Goal: Information Seeking & Learning: Find specific fact

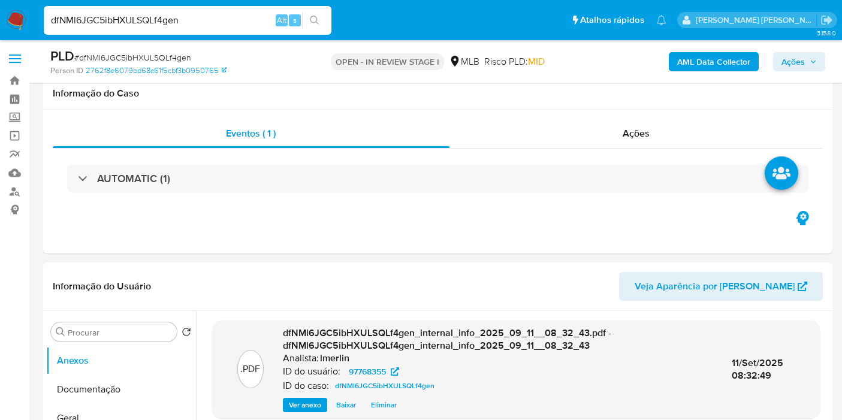
select select "10"
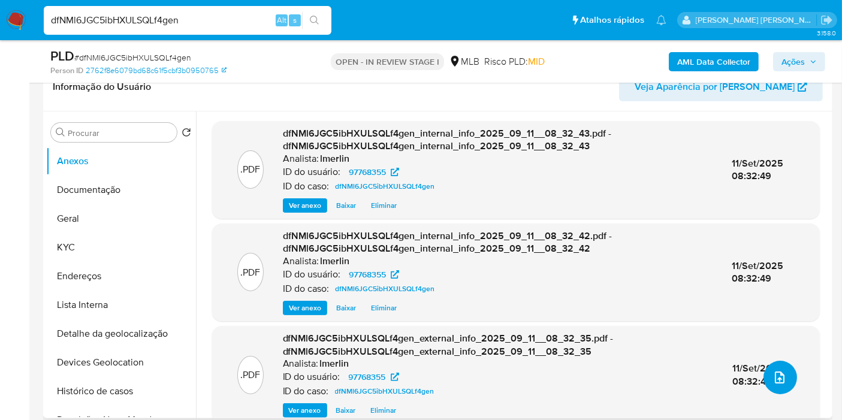
click at [782, 379] on button "upload-file" at bounding box center [781, 378] width 34 height 34
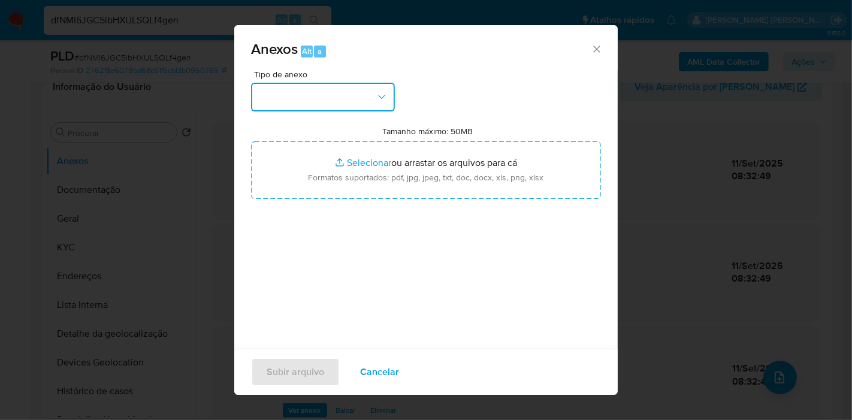
click at [372, 91] on button "button" at bounding box center [323, 97] width 144 height 29
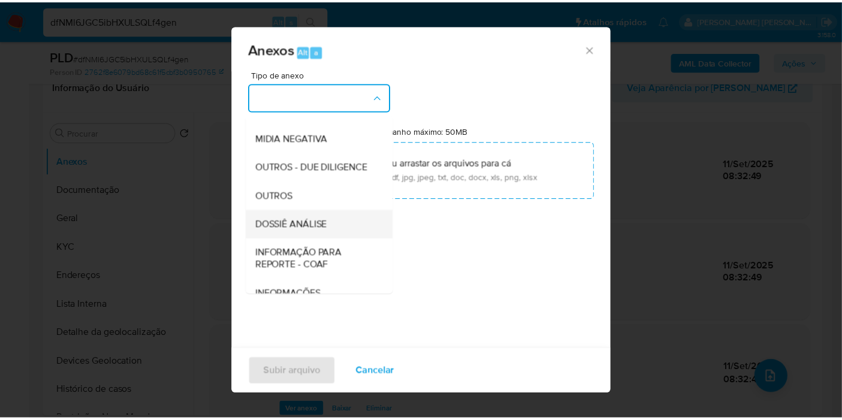
scroll to position [184, 0]
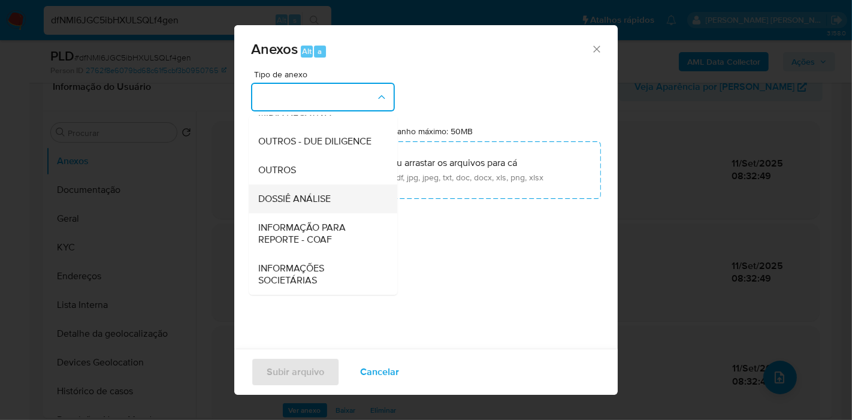
click at [335, 192] on div "DOSSIÊ ANÁLISE" at bounding box center [319, 199] width 122 height 29
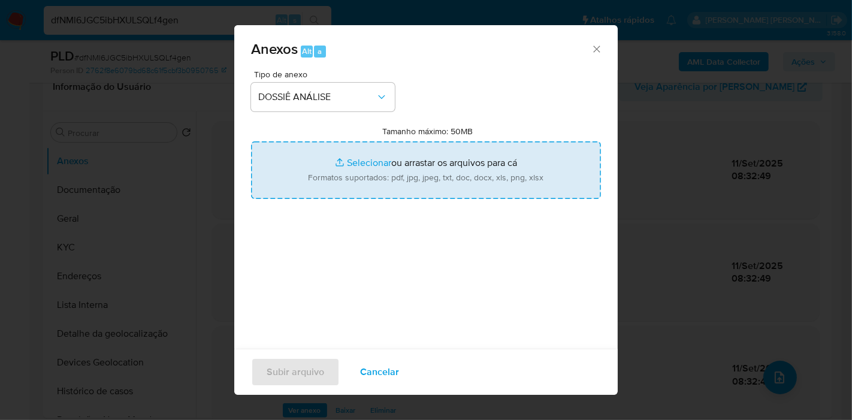
click at [452, 166] on input "Tamanho máximo: 50MB Selecionar arquivos" at bounding box center [426, 170] width 350 height 58
type input "C:\fakepath\Declínio - dfNMl6JGC5ibHXULSQLf4gen - CPF 44387652268 - ADAILDO QUE…"
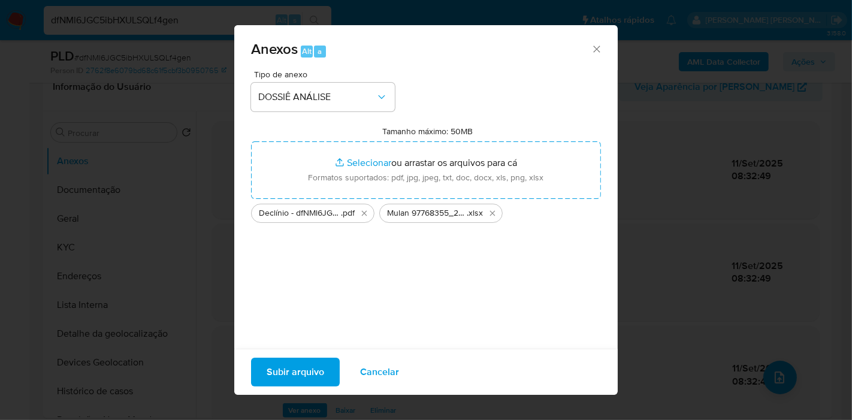
click at [284, 372] on span "Subir arquivo" at bounding box center [296, 372] width 58 height 26
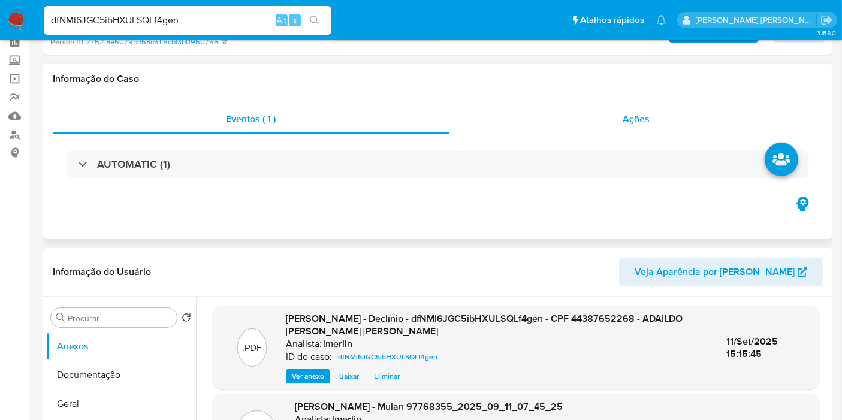
scroll to position [0, 0]
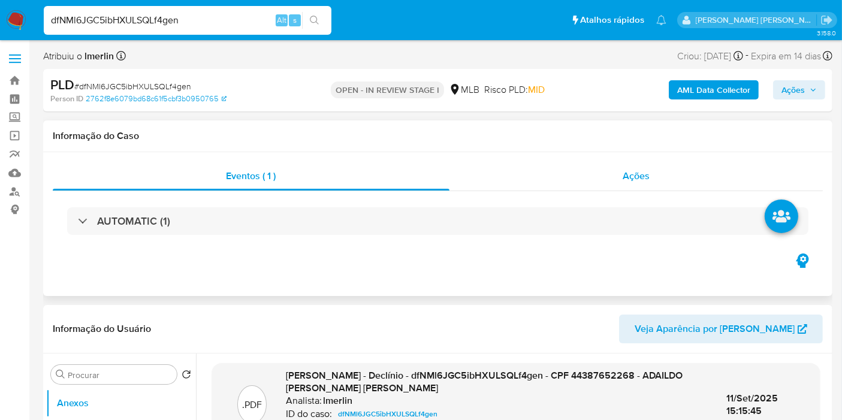
click at [692, 177] on div "Ações" at bounding box center [637, 176] width 374 height 29
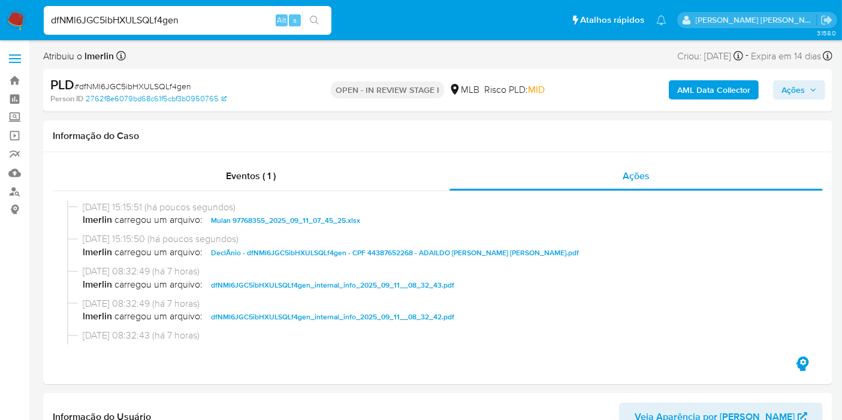
click at [803, 90] on span "Ações" at bounding box center [793, 89] width 23 height 19
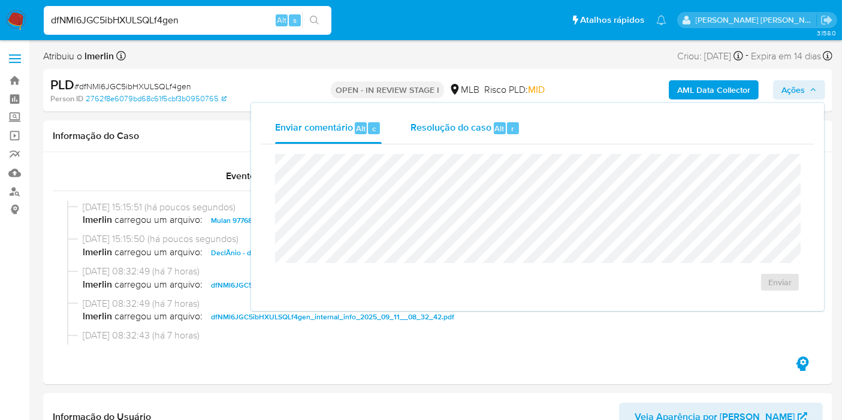
click at [466, 131] on span "Resolução do caso" at bounding box center [451, 128] width 81 height 14
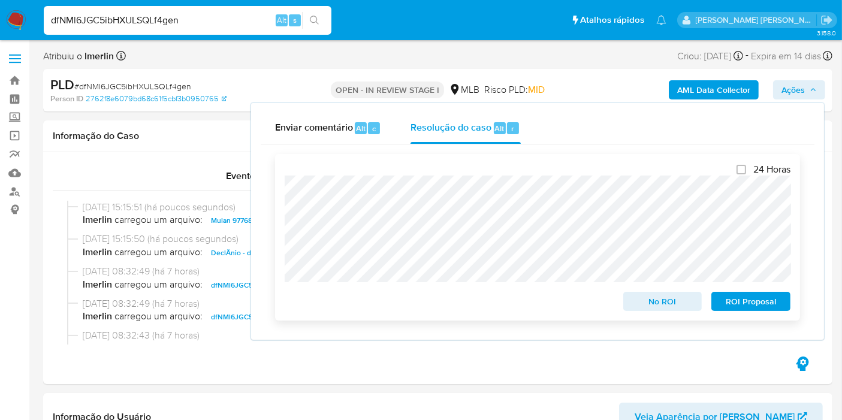
click at [661, 302] on span "No ROI" at bounding box center [663, 301] width 62 height 17
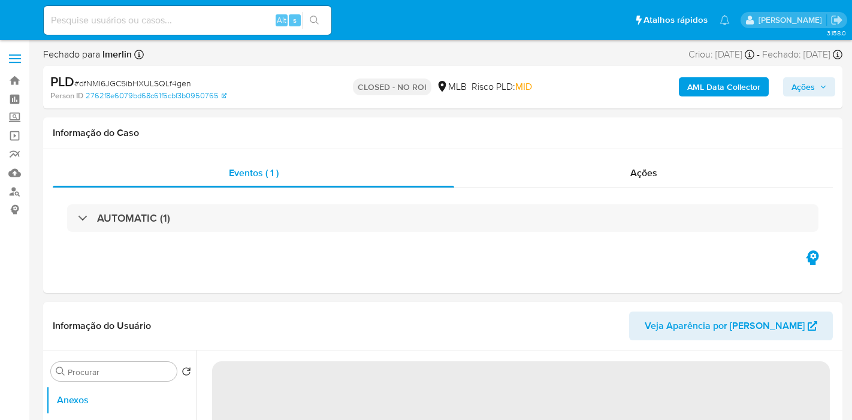
select select "10"
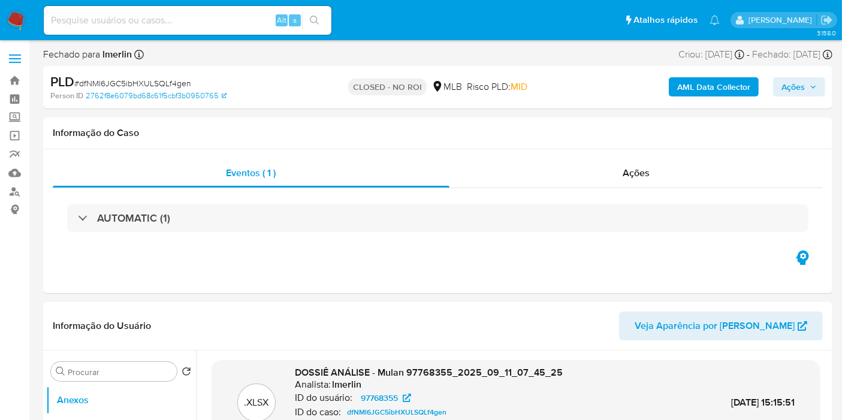
click at [145, 18] on input at bounding box center [188, 21] width 288 height 16
paste input "1189202143"
type input "1189202143"
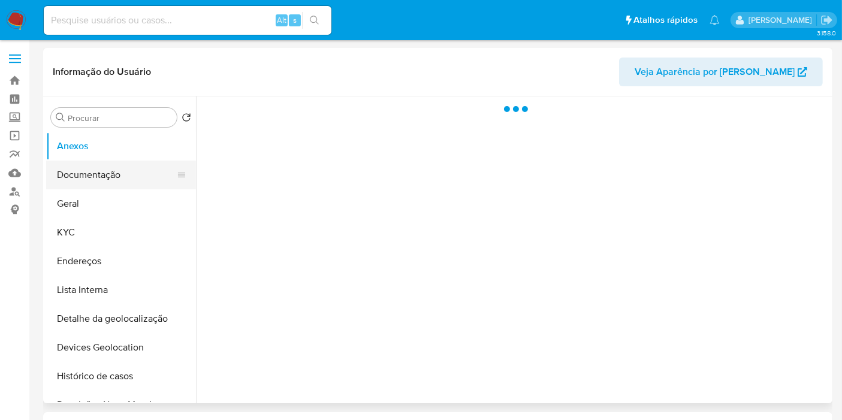
click at [89, 186] on button "Documentação" at bounding box center [116, 175] width 140 height 29
select select "10"
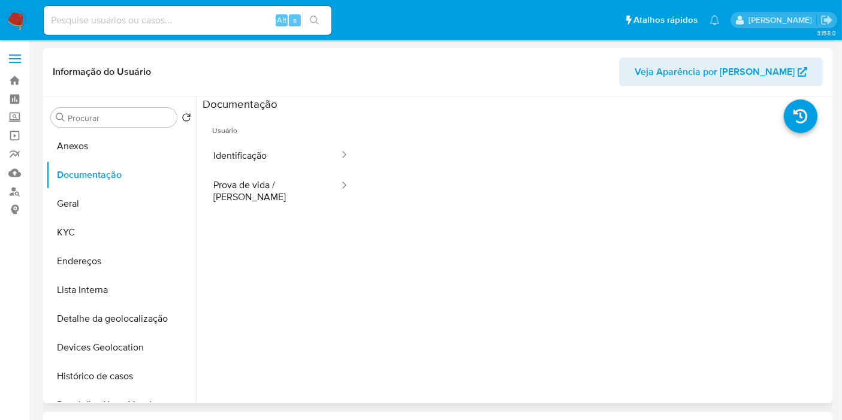
click at [269, 180] on button "Prova de vida / [PERSON_NAME]" at bounding box center [272, 191] width 138 height 41
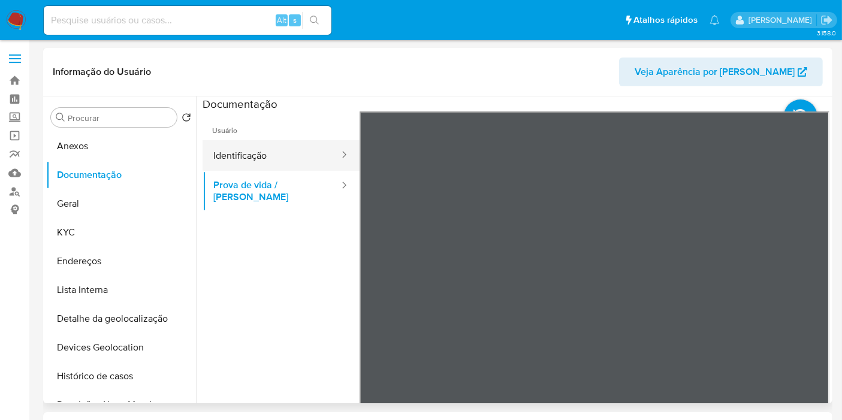
click at [273, 143] on button "Identificação" at bounding box center [272, 155] width 138 height 31
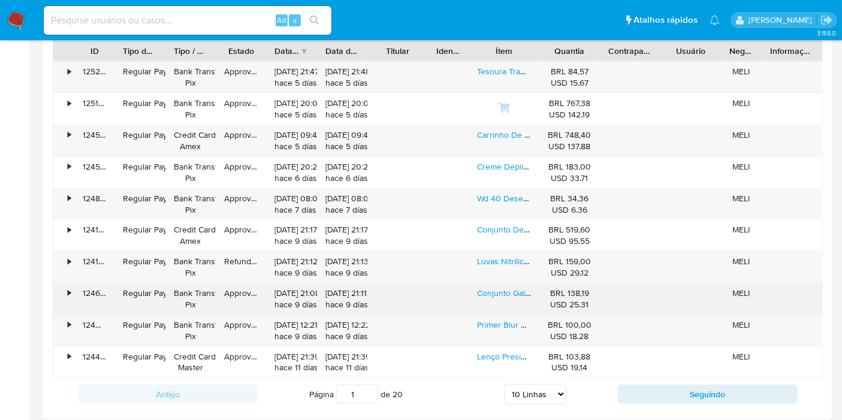
scroll to position [1132, 0]
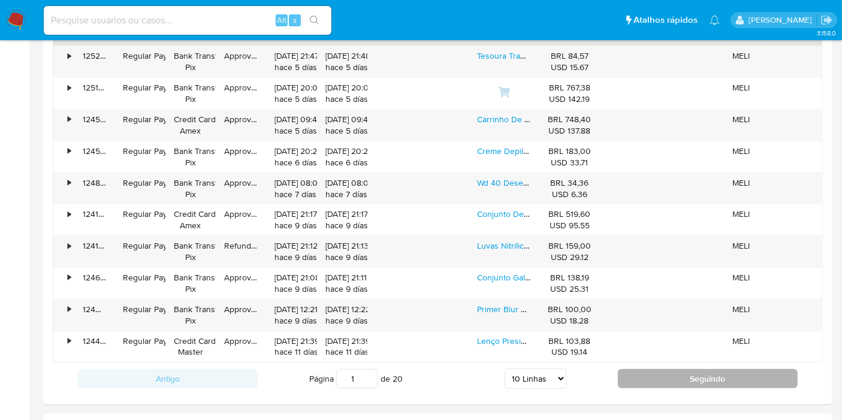
click at [653, 372] on button "Seguindo" at bounding box center [708, 378] width 180 height 19
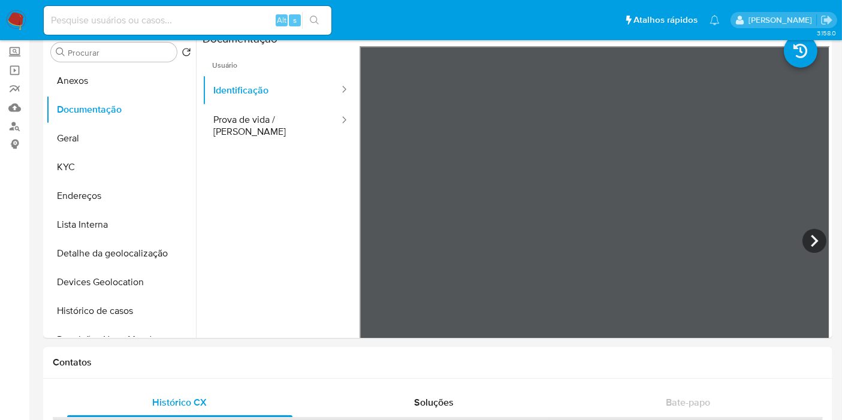
scroll to position [0, 0]
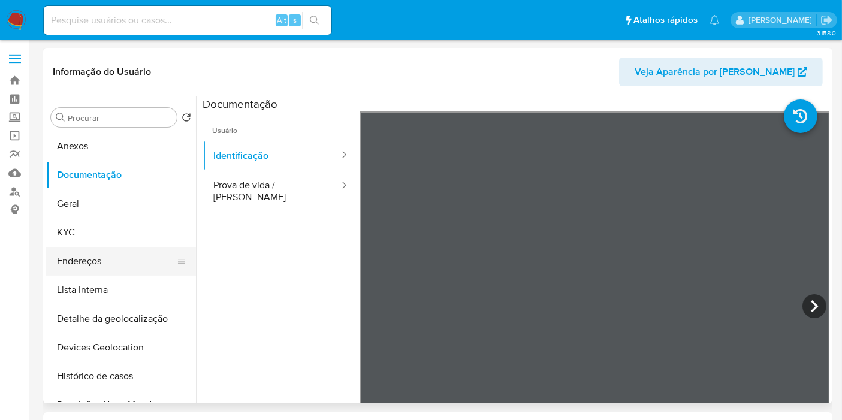
click at [111, 271] on button "Endereços" at bounding box center [116, 261] width 140 height 29
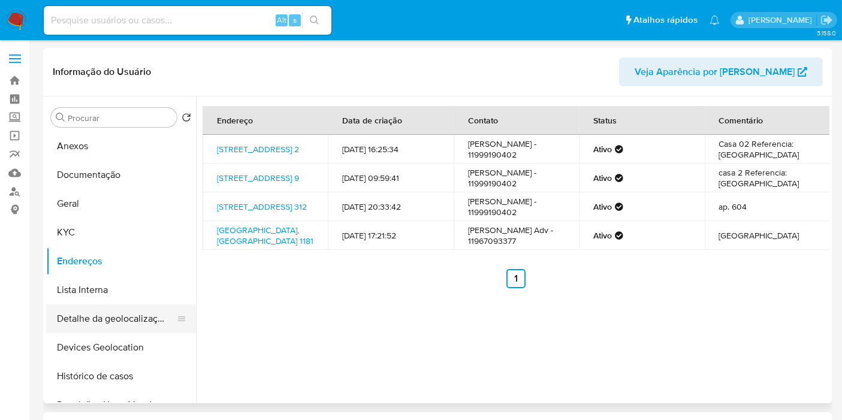
click at [134, 326] on button "Detalhe da geolocalização" at bounding box center [116, 319] width 140 height 29
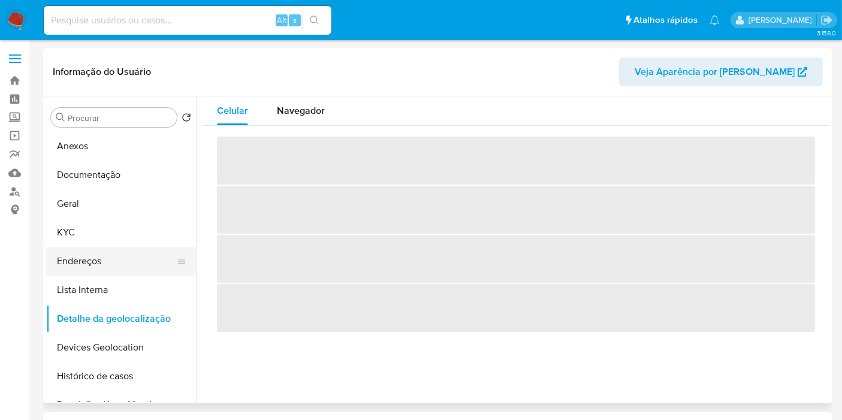
click at [98, 263] on button "Endereços" at bounding box center [116, 261] width 140 height 29
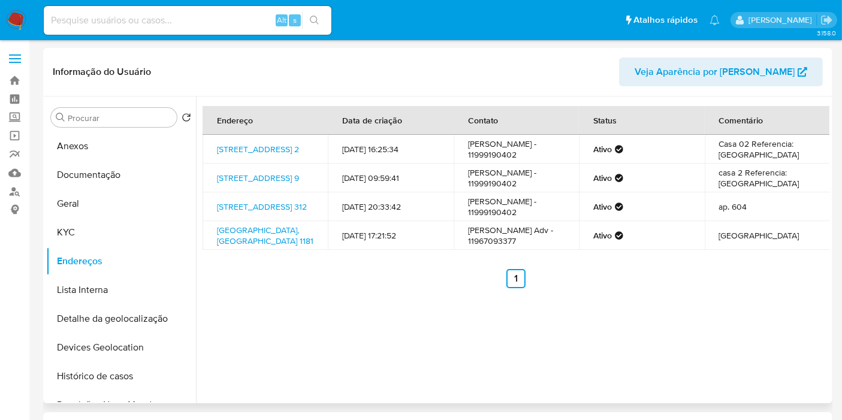
drag, startPoint x: 548, startPoint y: 204, endPoint x: 537, endPoint y: 203, distance: 11.5
click at [537, 192] on td "Valeska Teixeira Zanin Martins - 11999190402" at bounding box center [516, 178] width 125 height 29
click at [500, 221] on td "Zanin Martins - 11999190402" at bounding box center [516, 206] width 125 height 29
drag, startPoint x: 483, startPoint y: 287, endPoint x: 491, endPoint y: 289, distance: 8.0
click at [491, 250] on td "Zanin Martins Adv - 11967093377" at bounding box center [516, 235] width 125 height 29
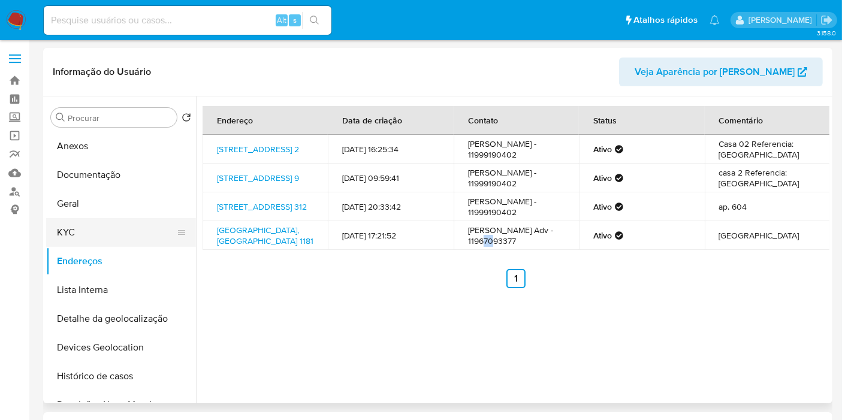
click at [142, 231] on button "KYC" at bounding box center [116, 232] width 140 height 29
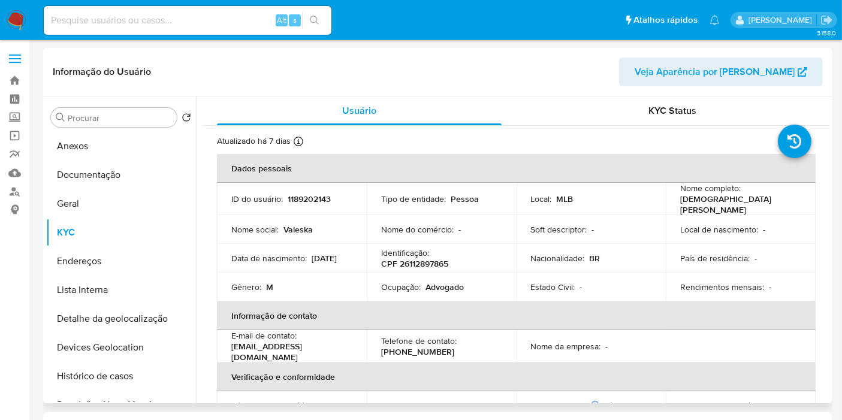
click at [439, 261] on p "CPF 26112897865" at bounding box center [414, 263] width 67 height 11
copy p "26112897865"
click at [119, 263] on button "Endereços" at bounding box center [116, 261] width 140 height 29
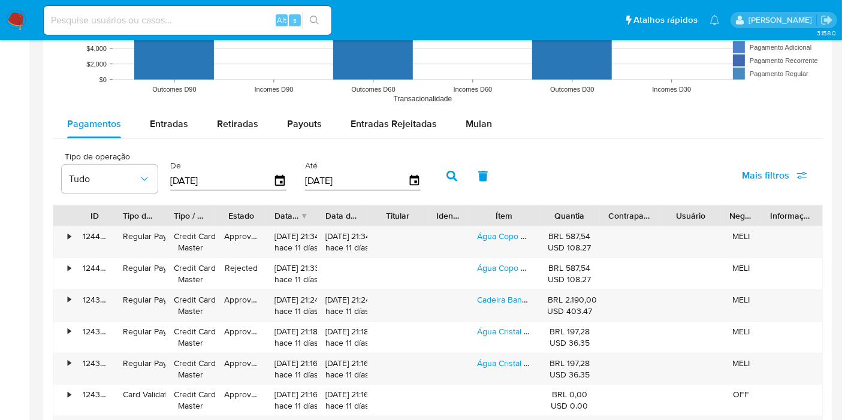
scroll to position [1132, 0]
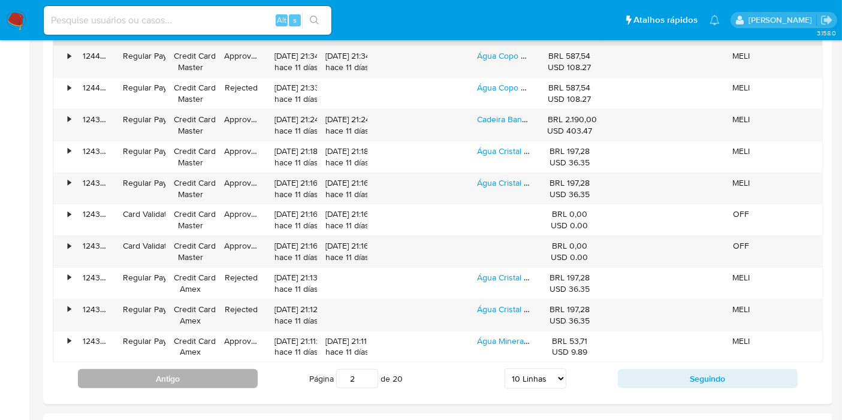
click at [173, 377] on button "Antigo" at bounding box center [168, 378] width 180 height 19
type input "1"
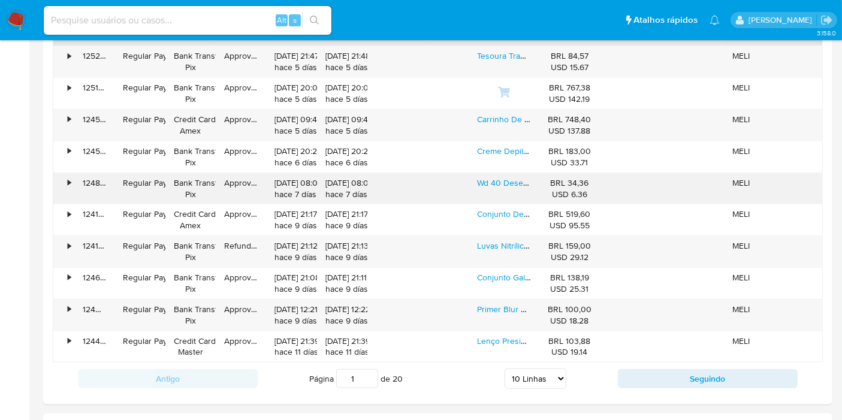
click at [54, 183] on div "•" at bounding box center [63, 188] width 21 height 31
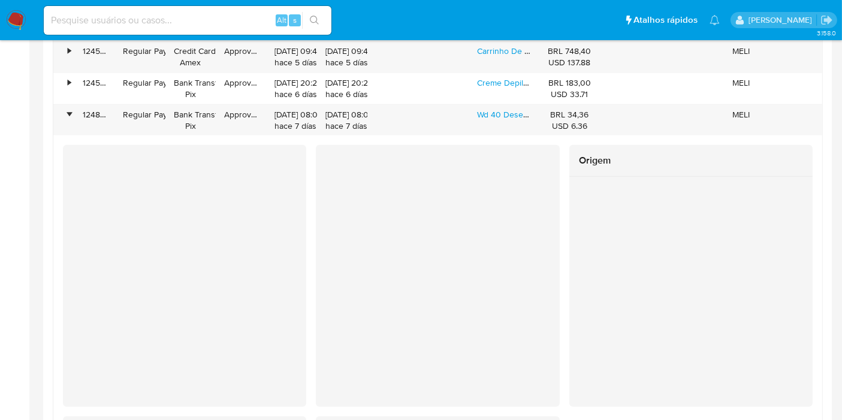
scroll to position [1199, 0]
click at [67, 125] on div "•" at bounding box center [63, 121] width 21 height 31
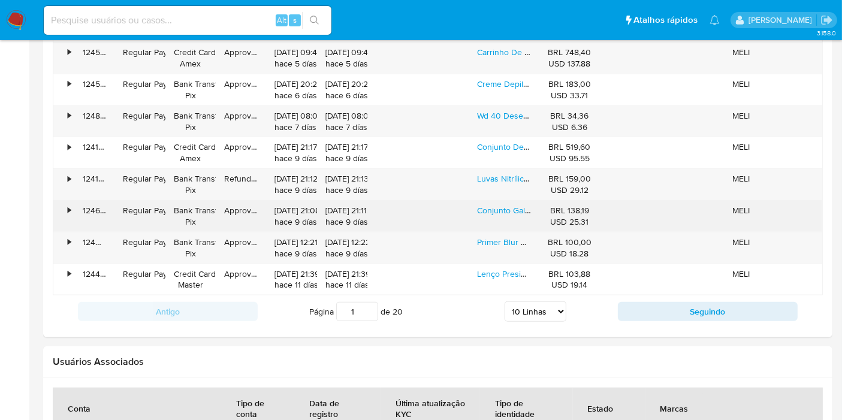
click at [60, 216] on div "•" at bounding box center [63, 216] width 21 height 31
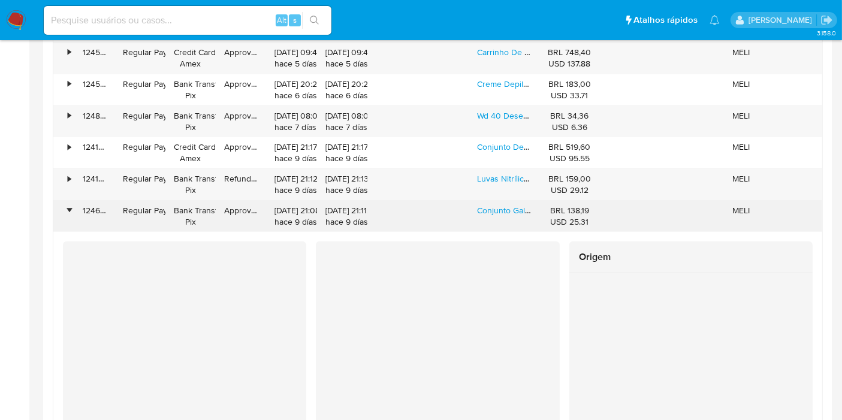
click at [60, 216] on div "•" at bounding box center [63, 216] width 21 height 31
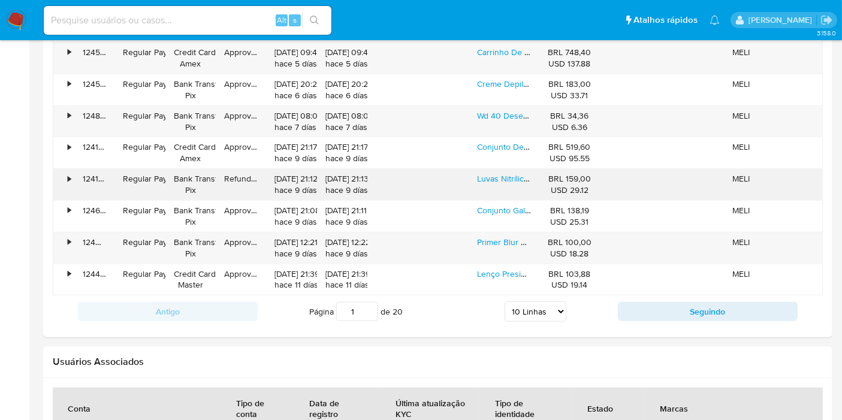
click at [61, 196] on div "•" at bounding box center [63, 184] width 21 height 31
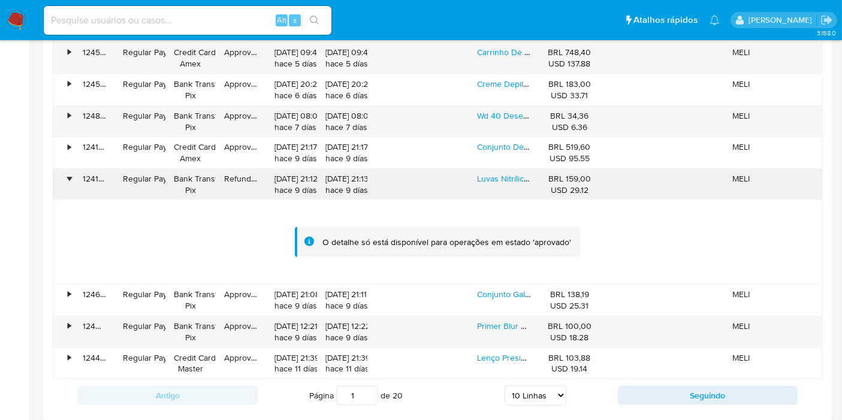
click at [61, 196] on div "•" at bounding box center [63, 184] width 21 height 31
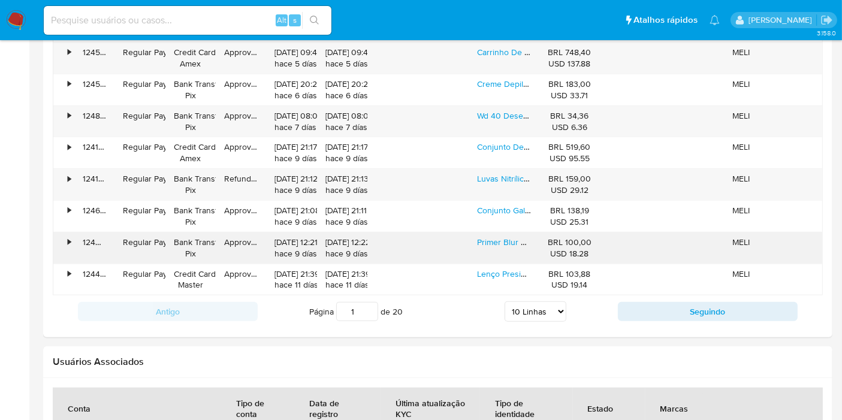
click at [65, 238] on div "•" at bounding box center [63, 248] width 21 height 31
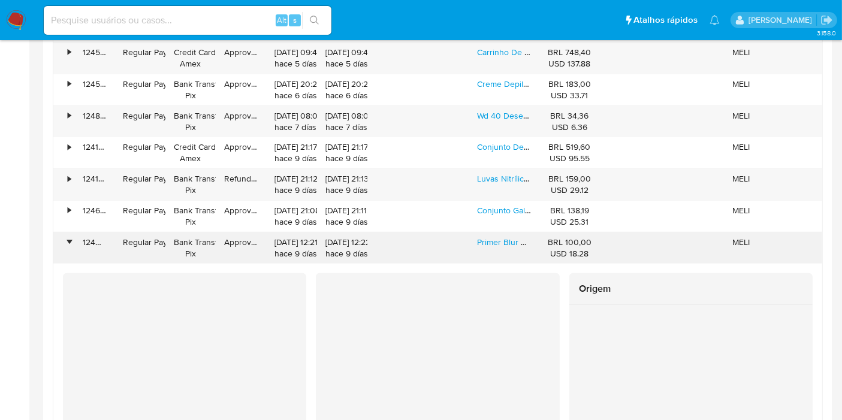
click at [65, 238] on div "•" at bounding box center [63, 248] width 21 height 31
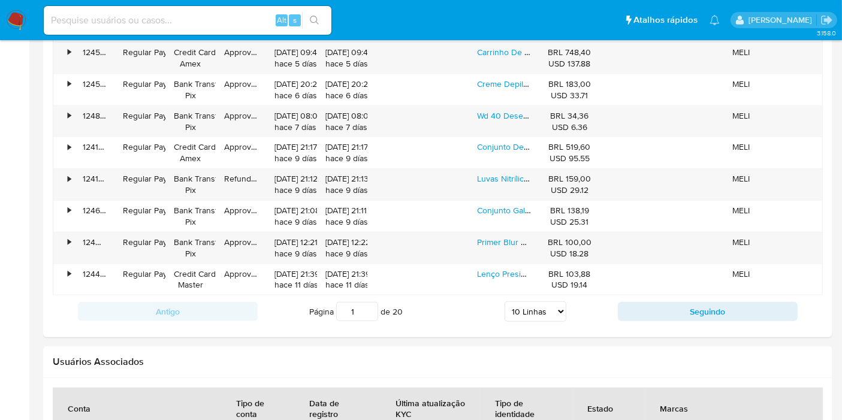
click at [245, 23] on input at bounding box center [188, 21] width 288 height 16
paste input "QflLRVIe2TYNH3FXEGEEiBau"
type input "QflLRVIe2TYNH3FXEGEEiBau"
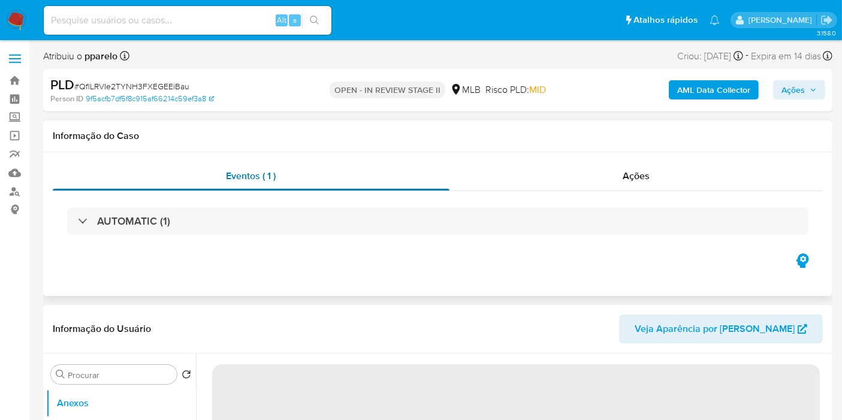
select select "10"
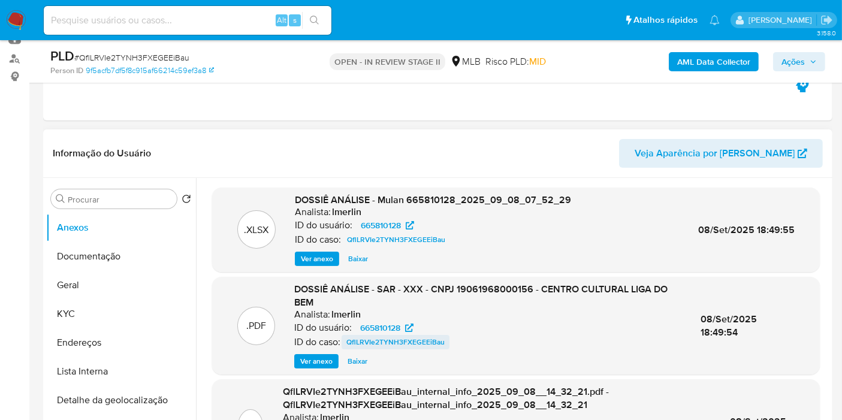
scroll to position [67, 0]
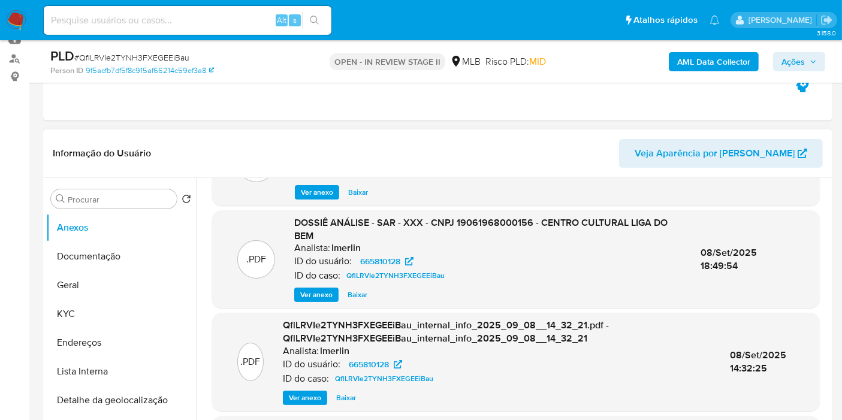
click at [314, 298] on span "Ver anexo" at bounding box center [316, 295] width 32 height 12
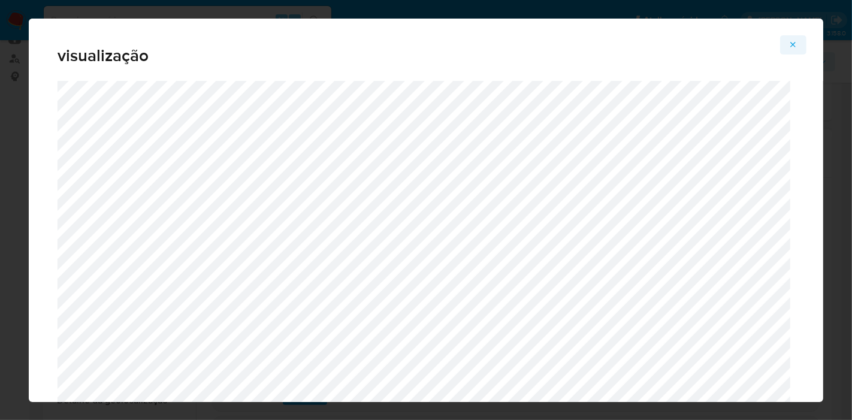
click at [794, 44] on icon "Attachment preview" at bounding box center [793, 44] width 5 height 5
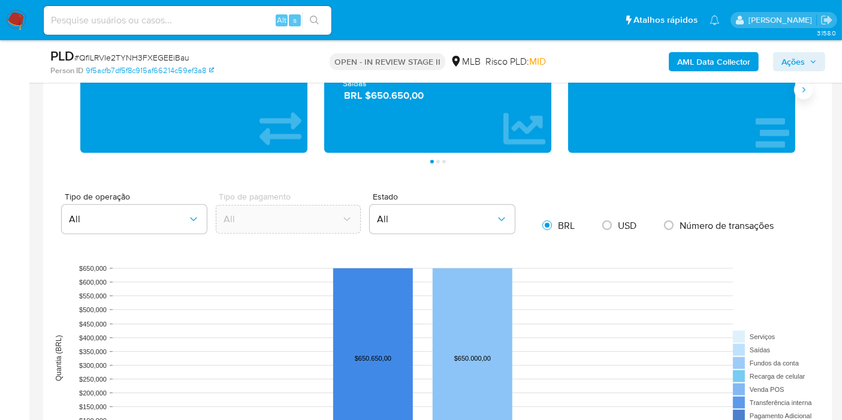
scroll to position [733, 0]
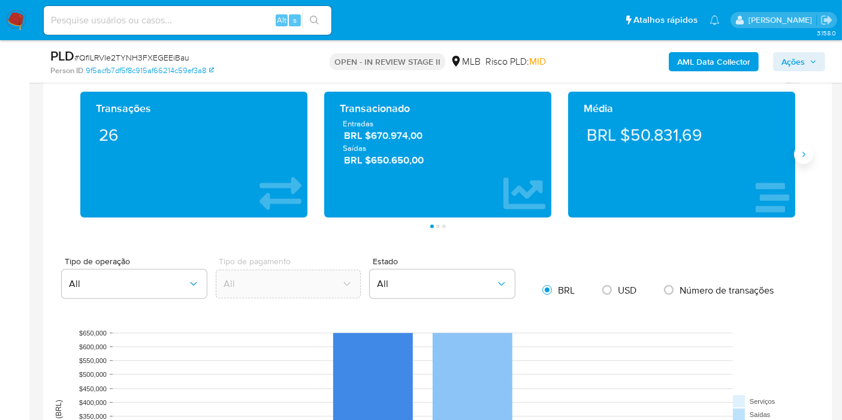
click at [799, 154] on icon "Siguiente" at bounding box center [804, 155] width 10 height 10
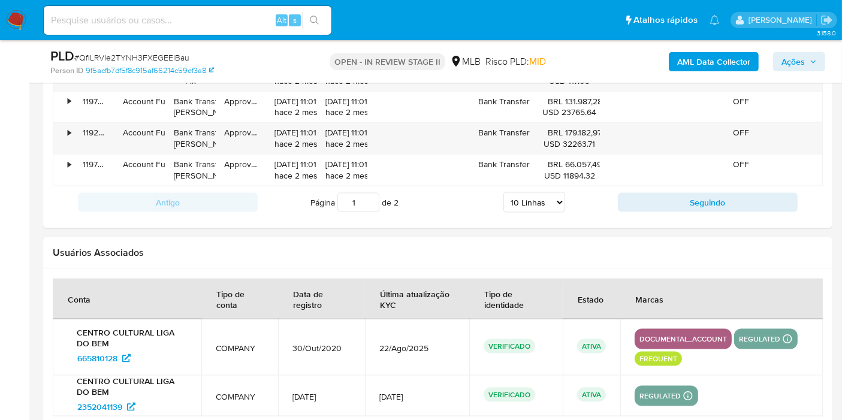
scroll to position [1598, 0]
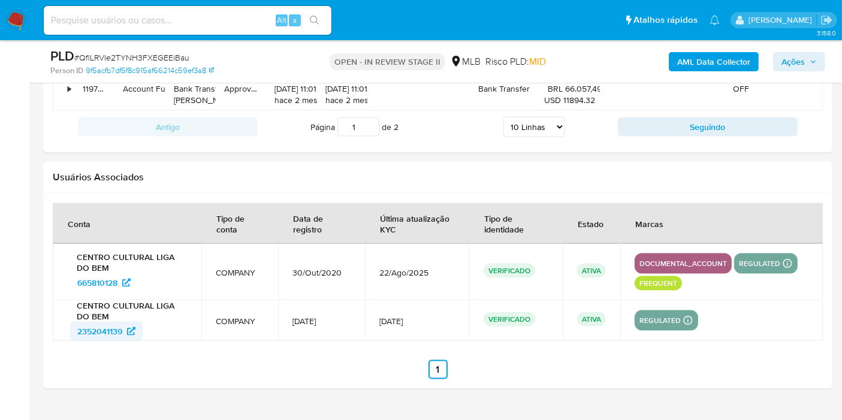
click at [114, 331] on span "2352041139" at bounding box center [99, 331] width 45 height 19
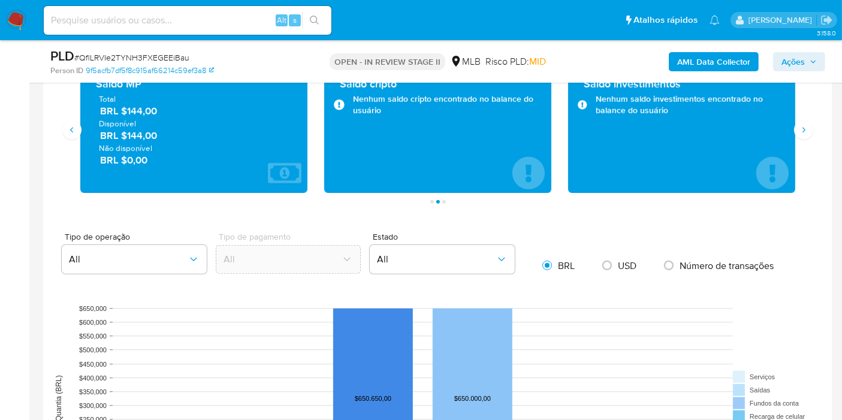
scroll to position [666, 0]
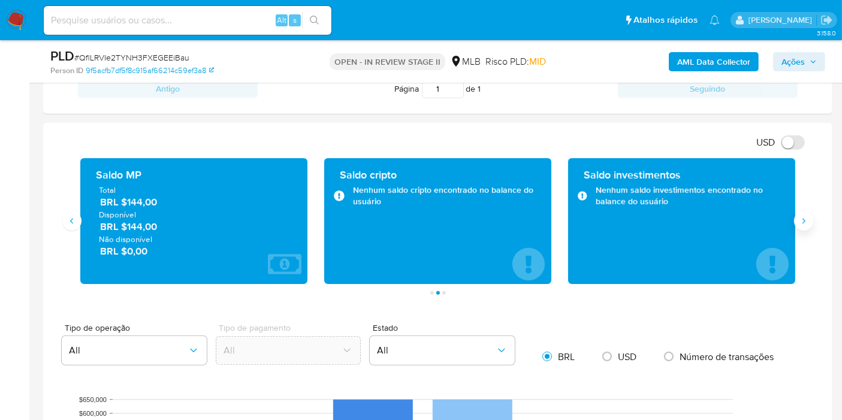
click at [804, 218] on icon "Siguiente" at bounding box center [804, 221] width 10 height 10
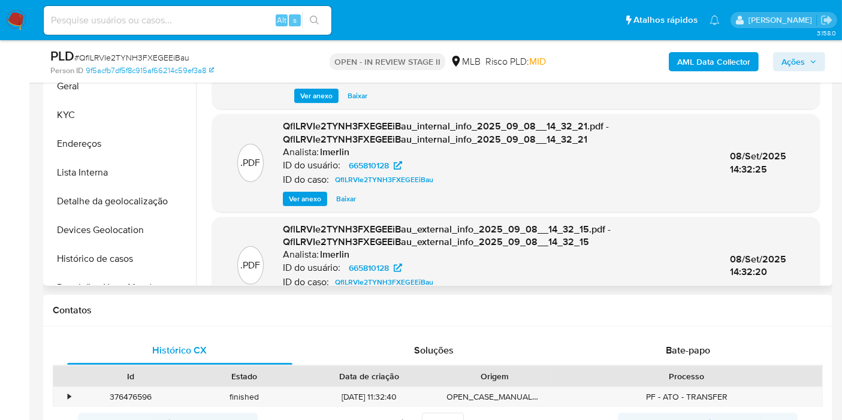
scroll to position [200, 0]
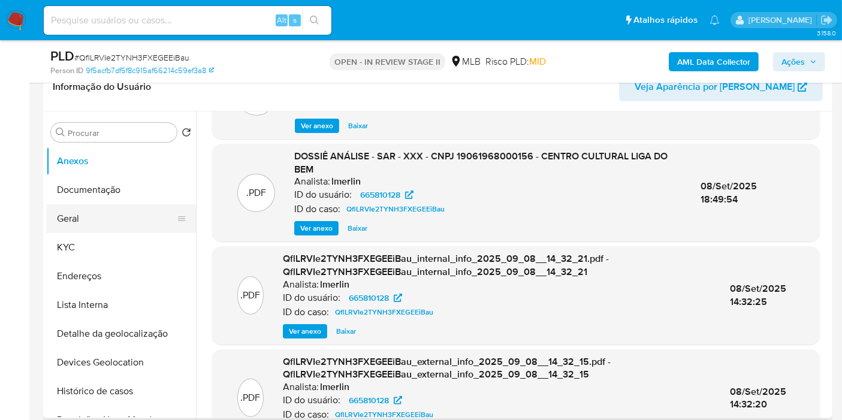
click at [106, 210] on button "Geral" at bounding box center [116, 218] width 140 height 29
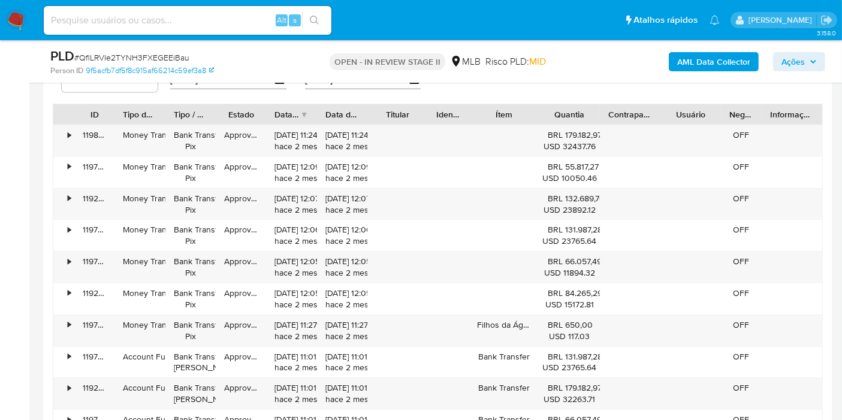
scroll to position [1199, 0]
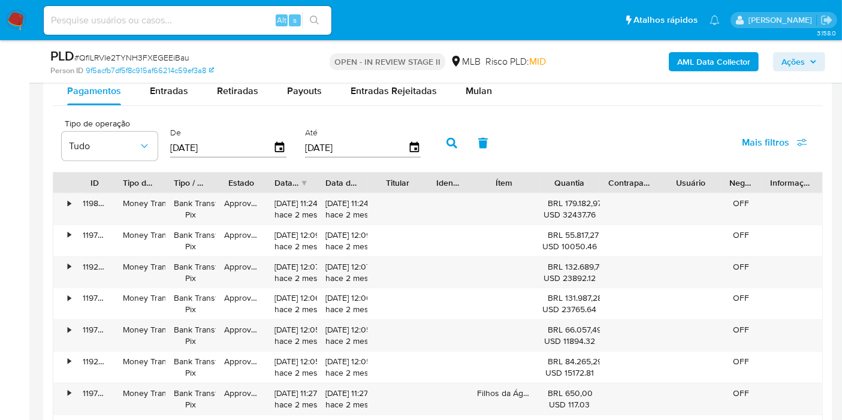
click at [754, 134] on span "Mais filtros" at bounding box center [765, 142] width 47 height 29
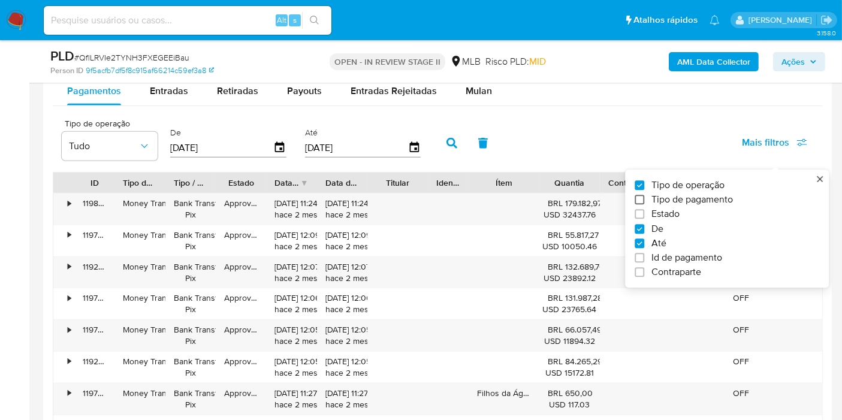
click at [673, 194] on span "Tipo de pagamento" at bounding box center [693, 200] width 82 height 12
click at [644, 195] on input "Tipo de pagamento" at bounding box center [640, 200] width 10 height 10
checkbox input "true"
type input "[DATE]"
click at [208, 150] on button "Tudo" at bounding box center [215, 146] width 96 height 29
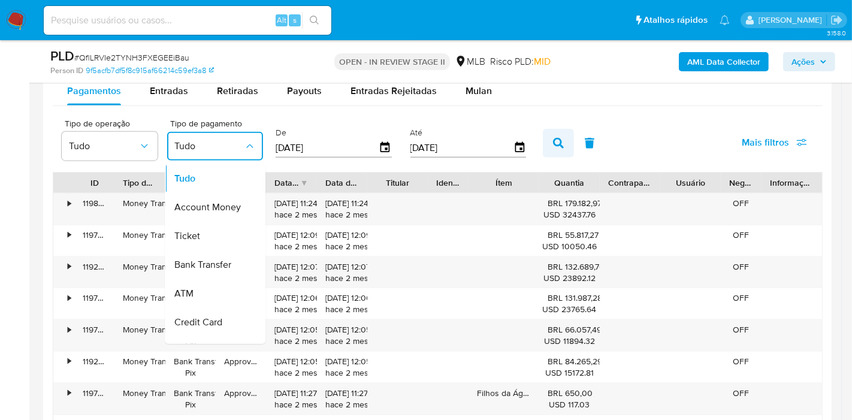
drag, startPoint x: 212, startPoint y: 203, endPoint x: 538, endPoint y: 141, distance: 331.3
click at [213, 203] on span "Account Money" at bounding box center [207, 207] width 67 height 12
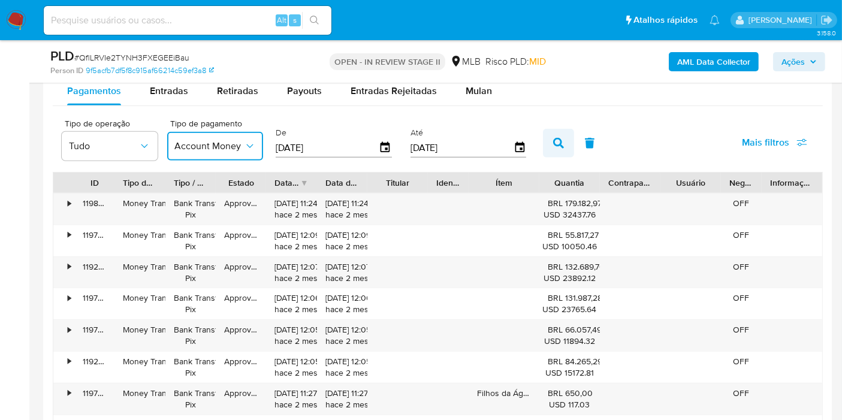
click at [543, 144] on button "button" at bounding box center [558, 143] width 31 height 29
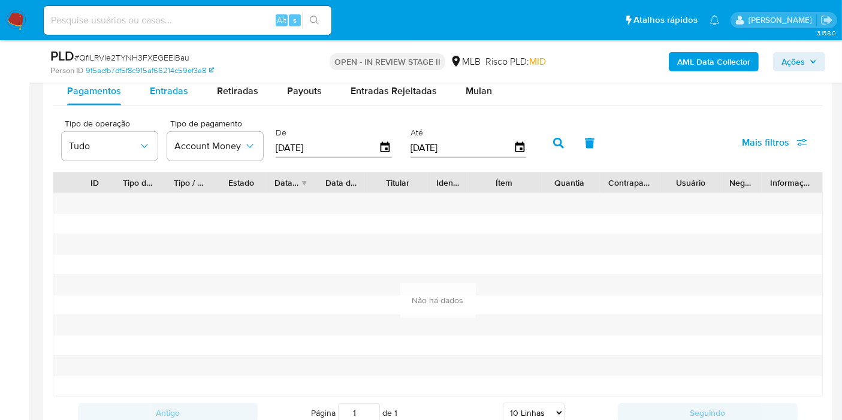
click at [168, 95] on span "Entradas" at bounding box center [169, 91] width 38 height 14
select select "10"
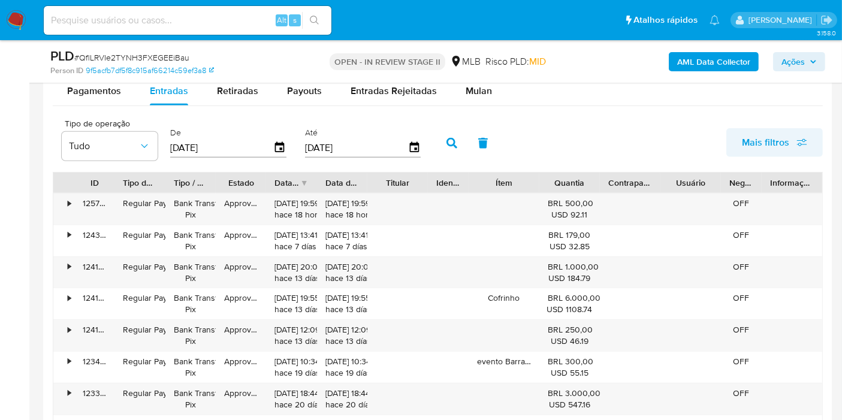
click at [736, 131] on button "Mais filtros" at bounding box center [775, 142] width 97 height 29
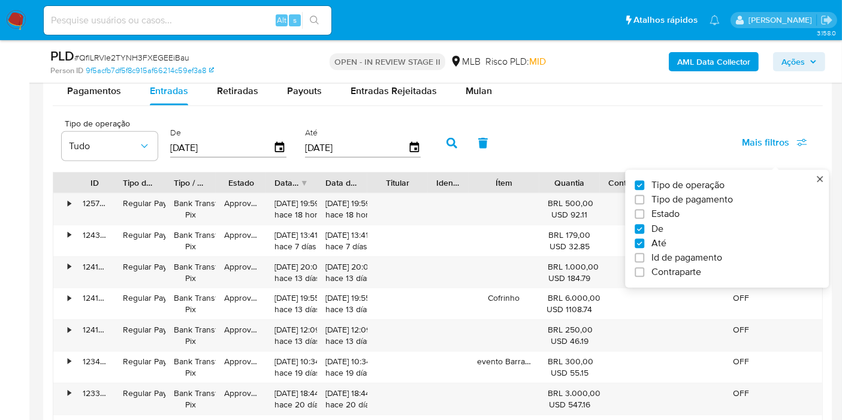
click at [692, 201] on span "Tipo de pagamento" at bounding box center [693, 200] width 82 height 12
click at [644, 201] on input "Tipo de pagamento" at bounding box center [640, 200] width 10 height 10
checkbox input "true"
type input "[DATE]"
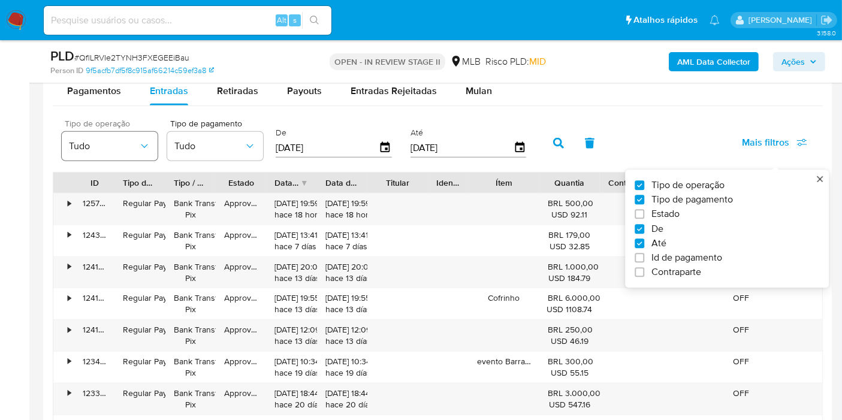
click at [142, 135] on button "Tudo" at bounding box center [110, 146] width 96 height 29
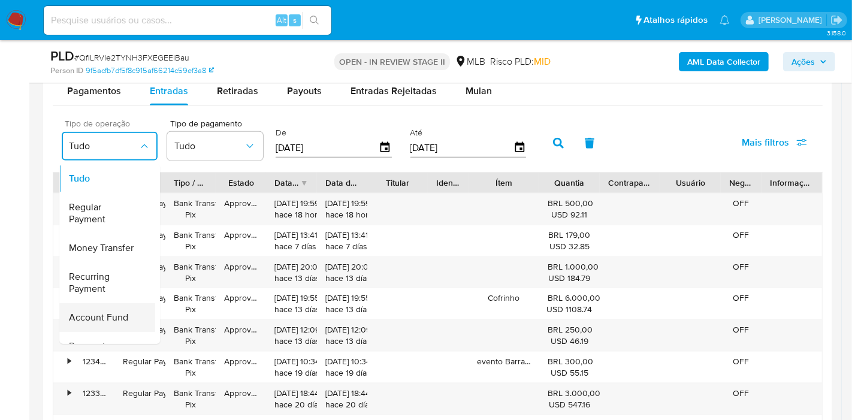
click at [115, 312] on span "Account Fund" at bounding box center [98, 318] width 59 height 12
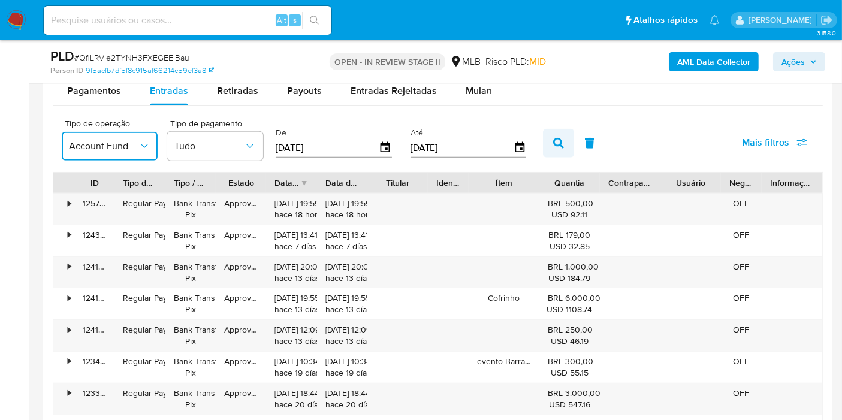
click at [553, 138] on icon "button" at bounding box center [558, 143] width 11 height 11
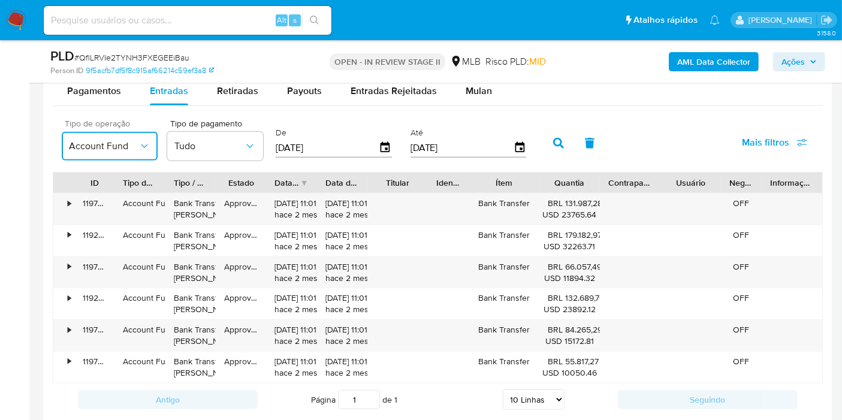
click at [128, 151] on button "Account Fund" at bounding box center [110, 146] width 96 height 29
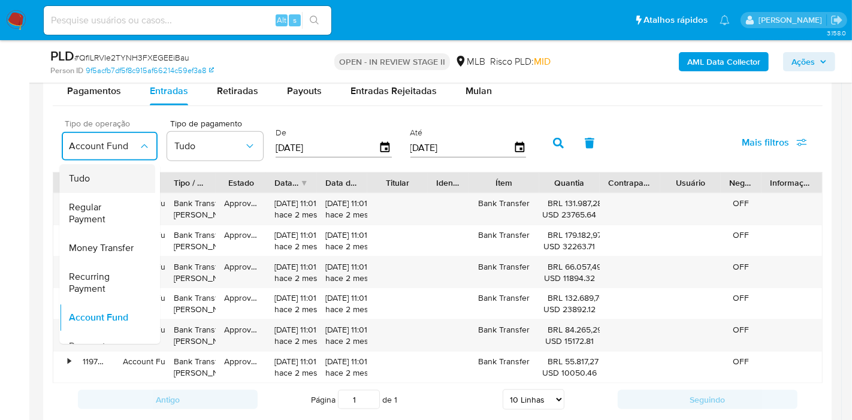
click at [131, 187] on div "Tudo" at bounding box center [104, 178] width 70 height 29
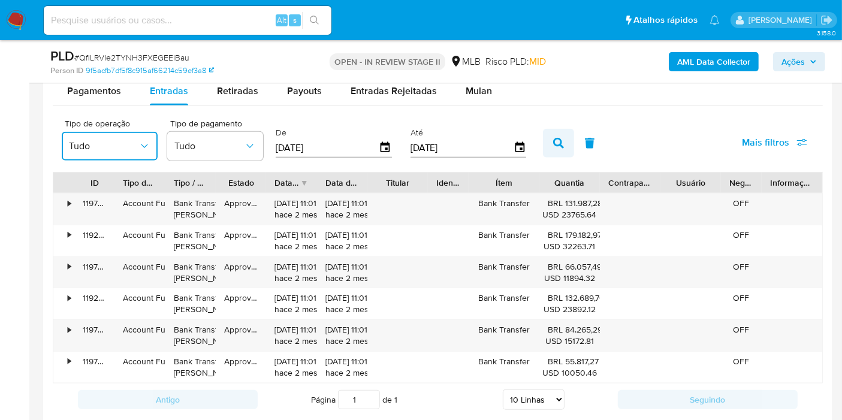
click at [545, 149] on button "button" at bounding box center [558, 143] width 31 height 29
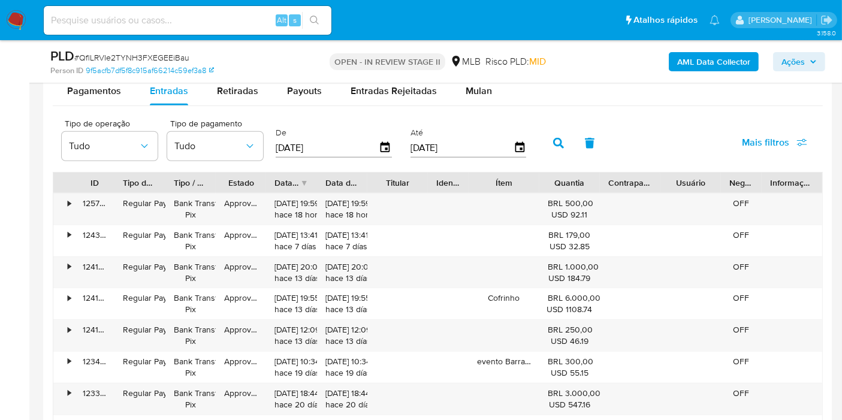
click at [774, 141] on span "Mais filtros" at bounding box center [765, 142] width 47 height 29
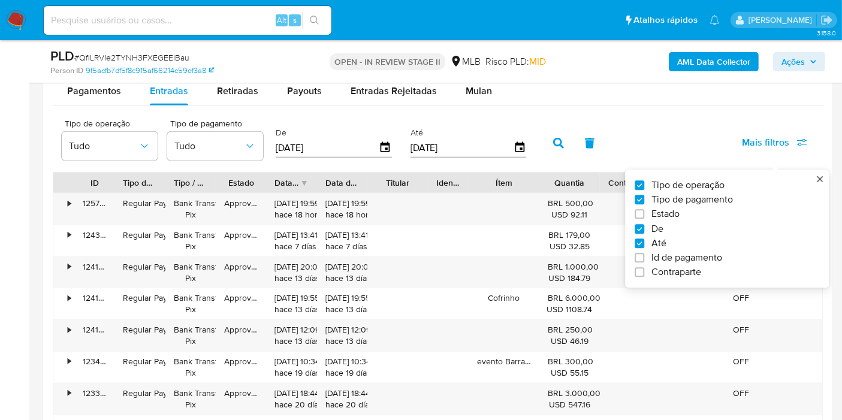
click at [667, 218] on span "Estado" at bounding box center [666, 215] width 28 height 12
click at [644, 218] on input "Estado" at bounding box center [640, 215] width 10 height 10
checkbox input "true"
type input "[DATE]"
click at [318, 137] on button "Tudo" at bounding box center [321, 146] width 96 height 29
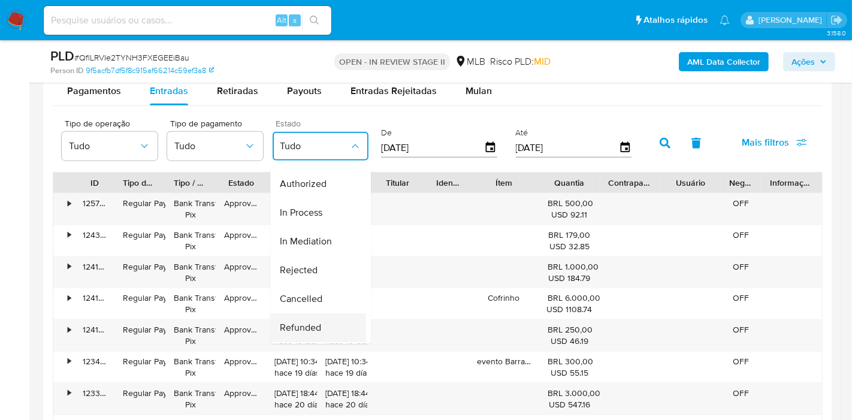
scroll to position [117, 0]
click at [322, 264] on div "Cancelled" at bounding box center [315, 272] width 70 height 29
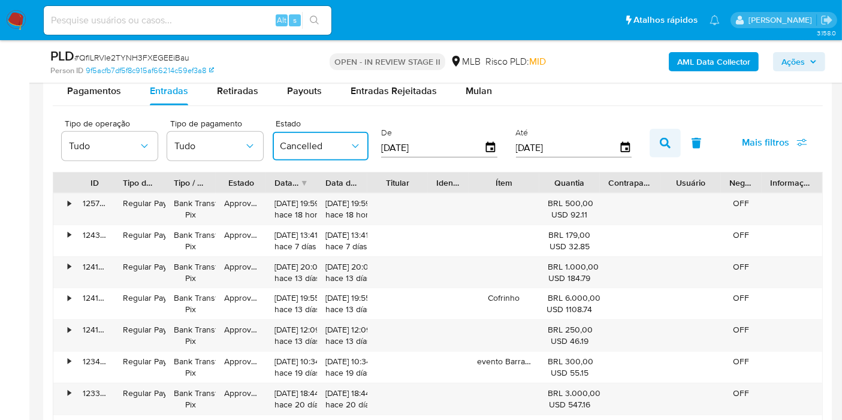
click at [652, 145] on button "button" at bounding box center [665, 143] width 31 height 29
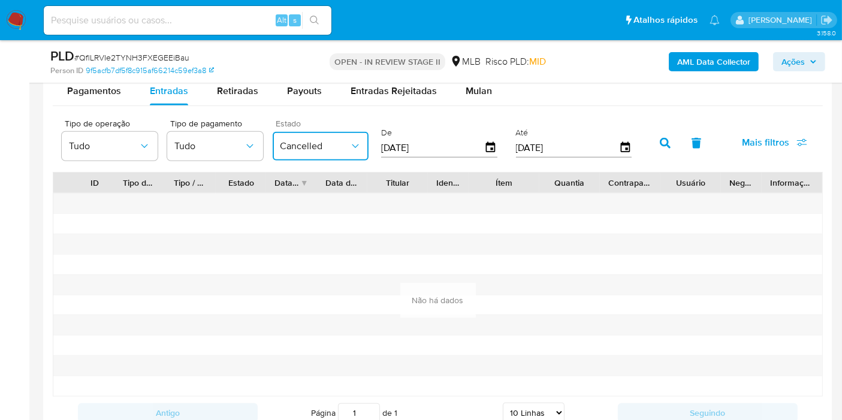
click at [340, 132] on button "Cancelled" at bounding box center [321, 146] width 96 height 29
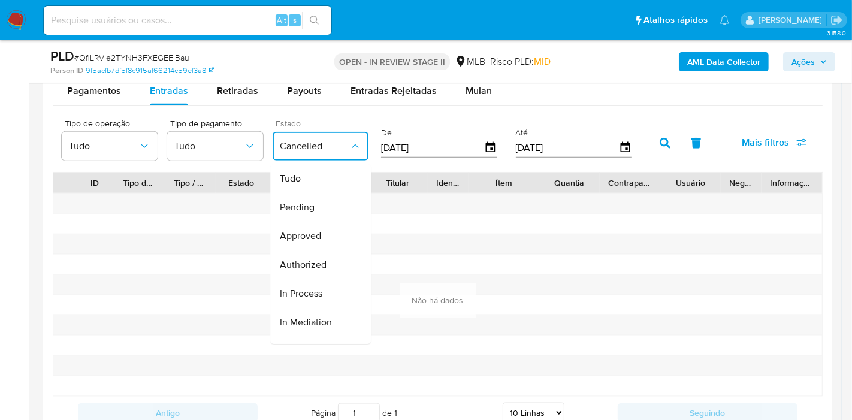
scroll to position [118, 0]
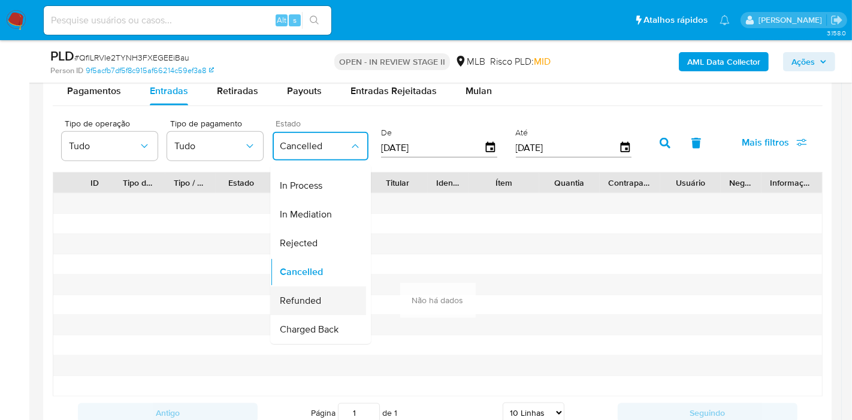
click at [331, 288] on div "Refunded" at bounding box center [315, 301] width 70 height 29
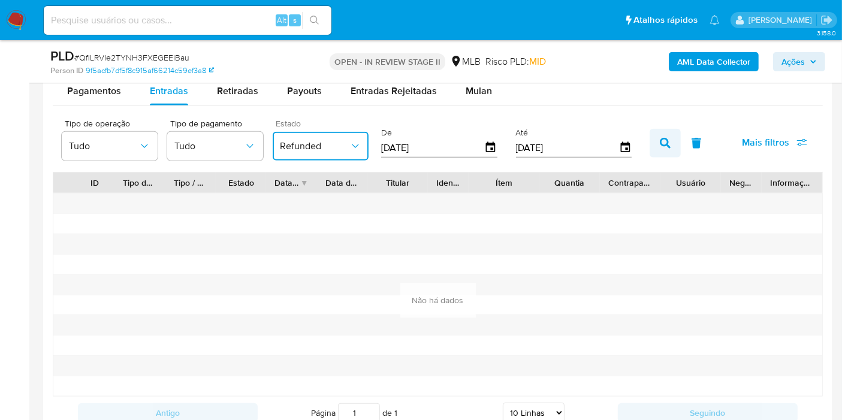
click at [661, 140] on icon "button" at bounding box center [665, 143] width 11 height 11
click at [300, 147] on span "Refunded" at bounding box center [315, 146] width 70 height 12
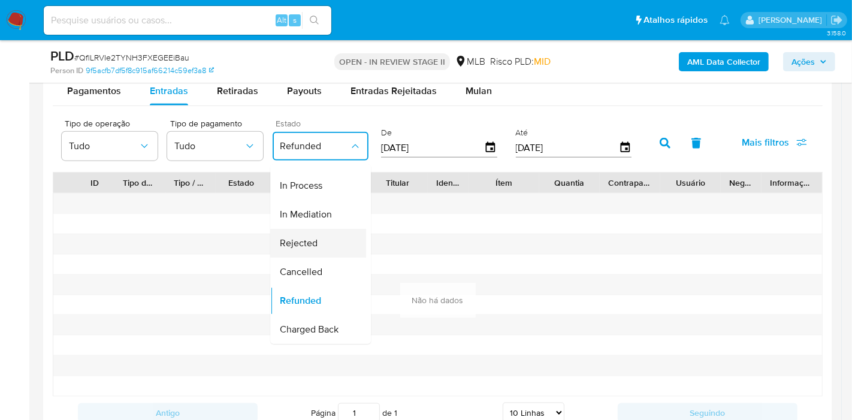
click at [321, 239] on div "Rejected" at bounding box center [315, 243] width 70 height 29
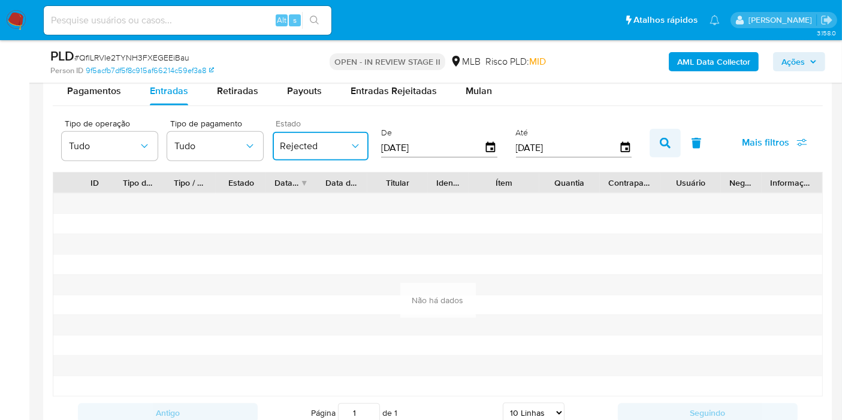
click at [661, 146] on icon "button" at bounding box center [665, 143] width 11 height 11
click at [315, 146] on span "Rejected" at bounding box center [315, 146] width 70 height 12
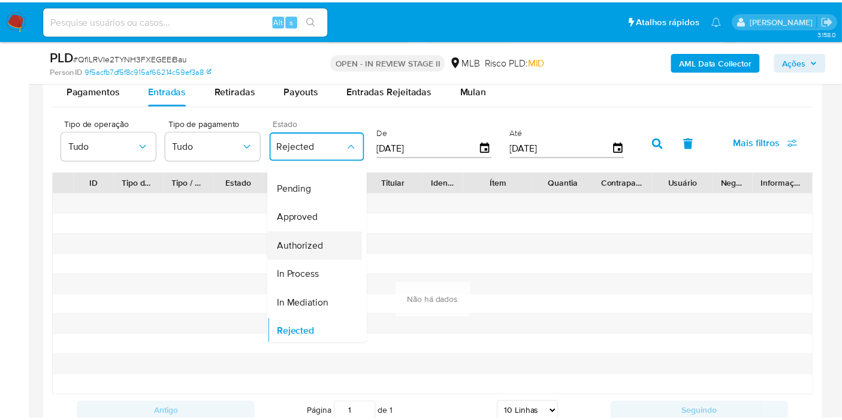
scroll to position [0, 0]
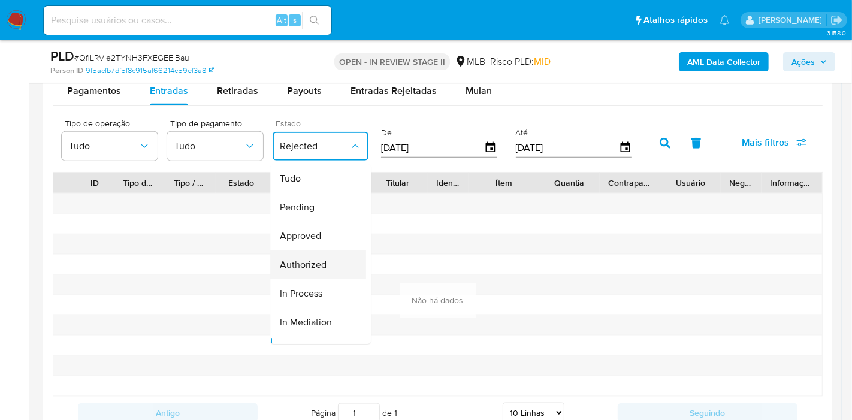
click at [319, 179] on div "Tudo" at bounding box center [315, 178] width 70 height 29
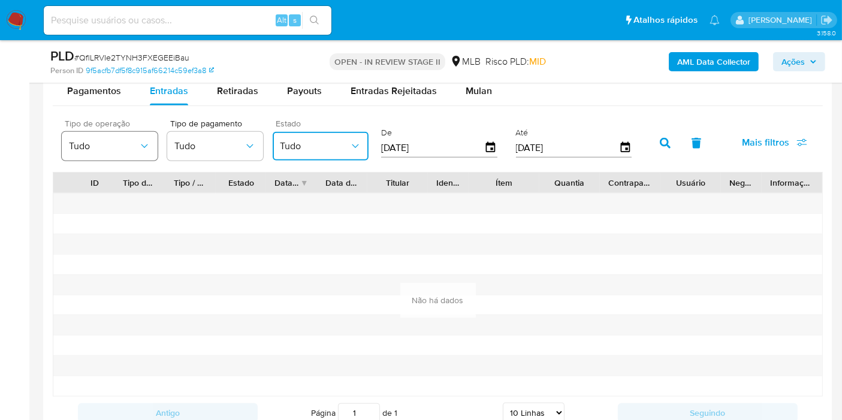
click at [107, 140] on span "Tudo" at bounding box center [104, 146] width 70 height 12
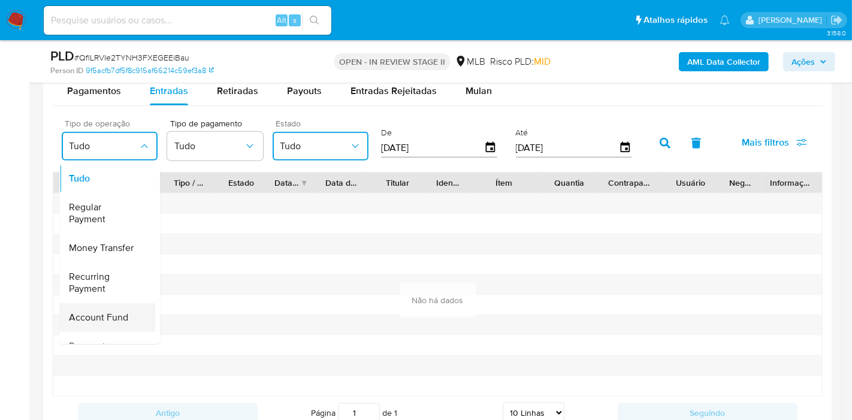
click at [113, 316] on span "Account Fund" at bounding box center [98, 318] width 59 height 12
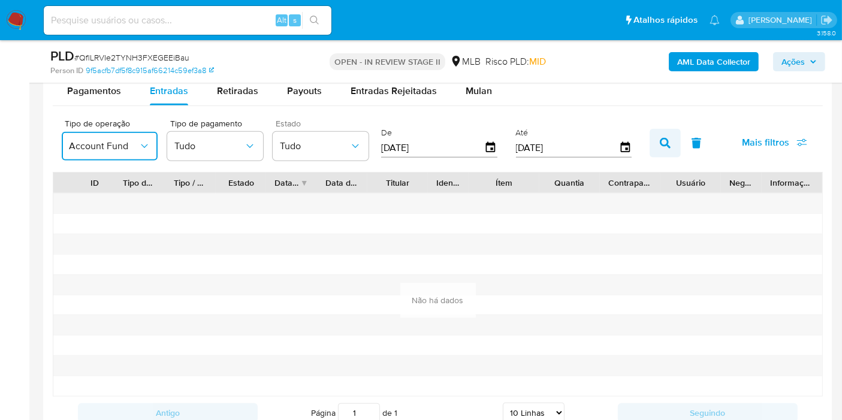
click at [660, 142] on icon "button" at bounding box center [665, 143] width 11 height 11
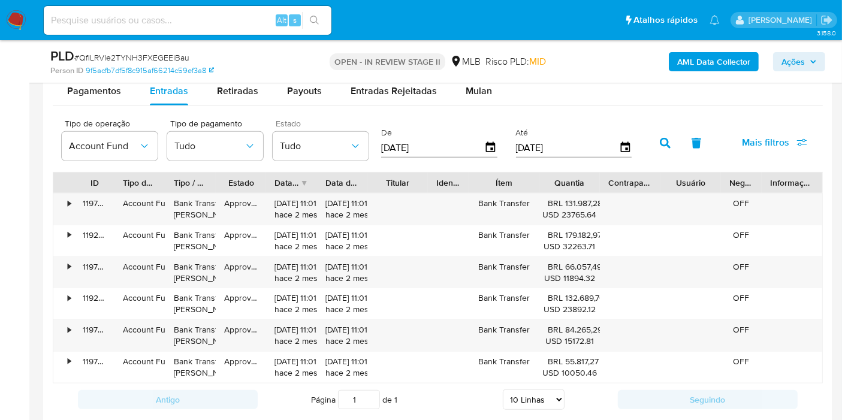
click at [227, 17] on input at bounding box center [188, 21] width 288 height 16
paste input "6p2BhhPY26RkdssJSNNGPhNF"
type input "6p2BhhPY26RkdssJSNNGPhNF"
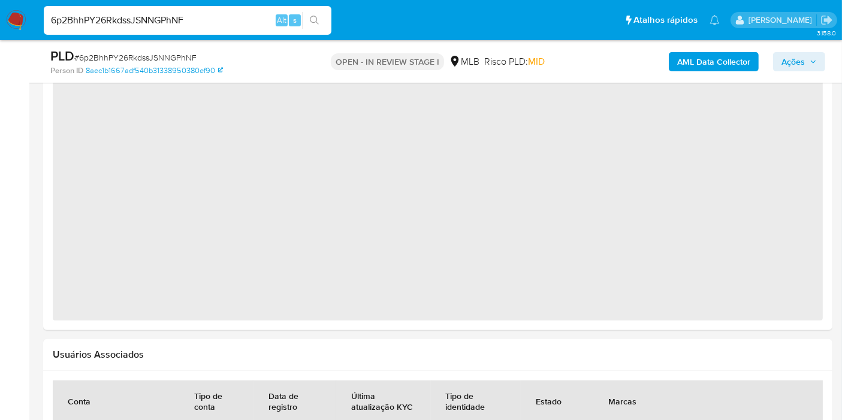
select select "10"
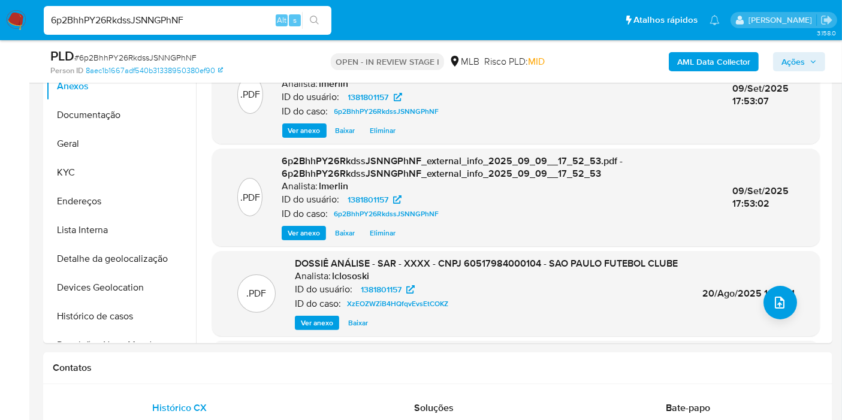
scroll to position [133, 0]
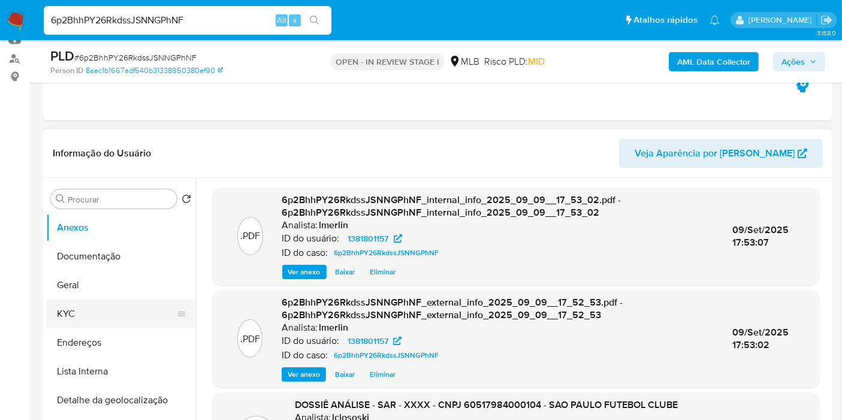
click at [108, 310] on button "KYC" at bounding box center [116, 314] width 140 height 29
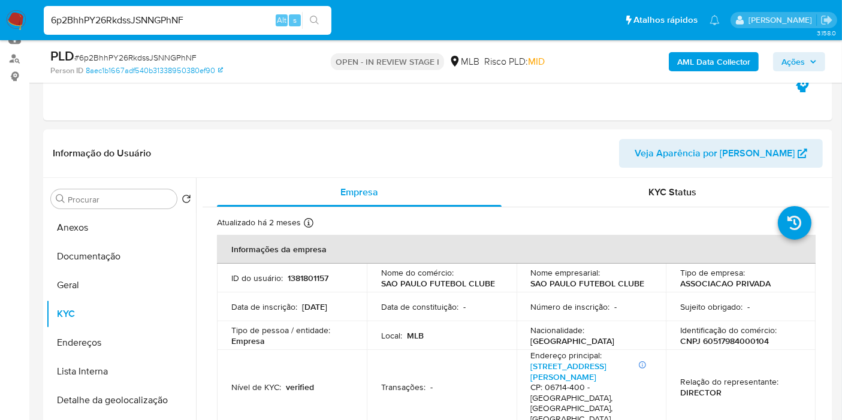
click at [225, 16] on input "6p2BhhPY26RkdssJSNNGPhNF" at bounding box center [188, 21] width 288 height 16
paste input "QflLRVIe2TYNH3FXEGEEiBau"
type input "QflLRVIe2TYNH3FXEGEEiBau"
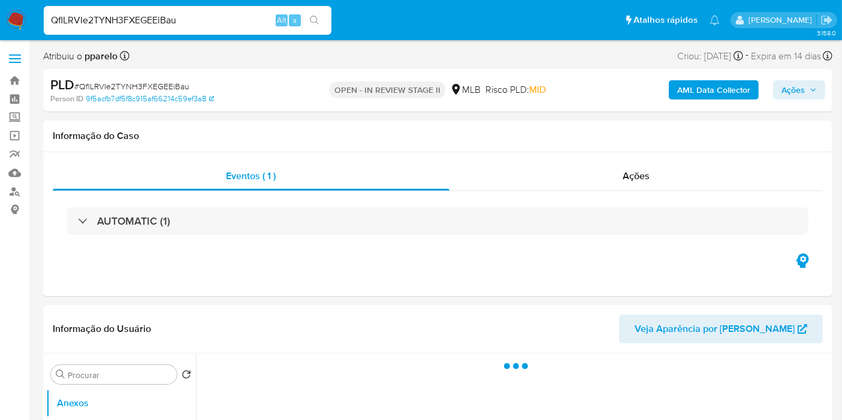
select select "10"
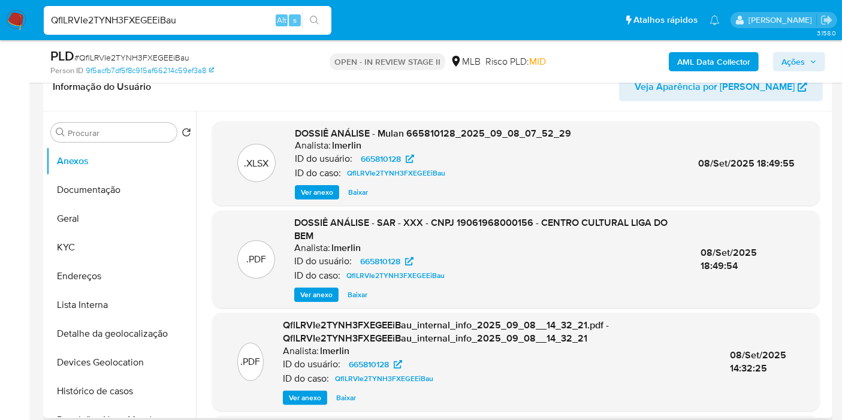
scroll to position [140, 0]
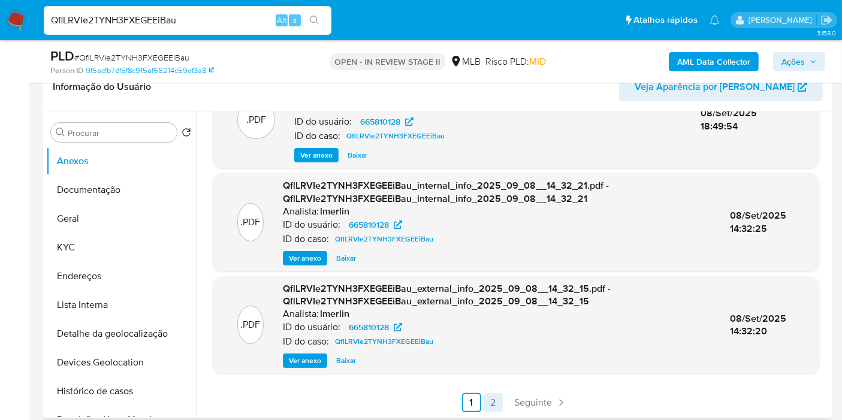
click at [492, 398] on link "2" at bounding box center [493, 402] width 19 height 19
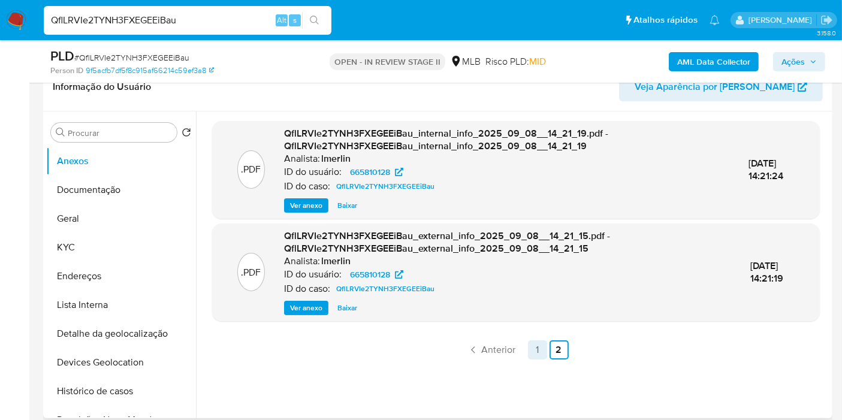
click at [543, 348] on link "1" at bounding box center [537, 349] width 19 height 19
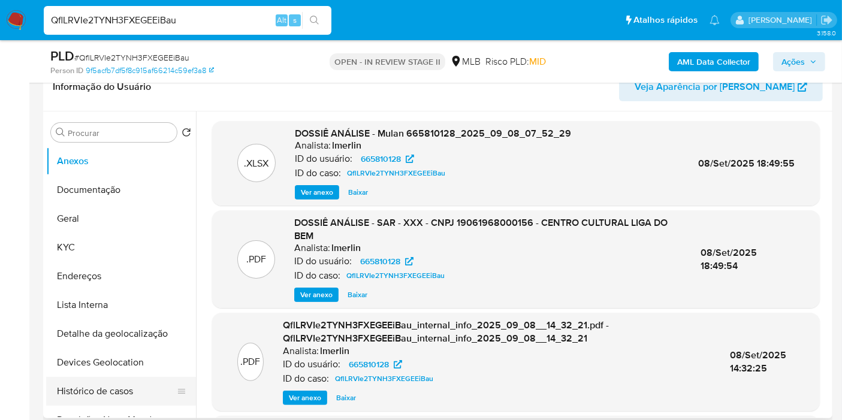
click at [147, 386] on button "Histórico de casos" at bounding box center [116, 391] width 140 height 29
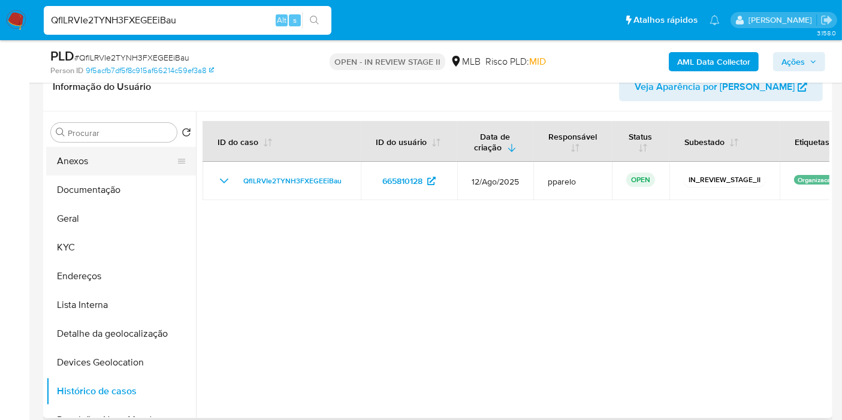
click at [147, 155] on button "Anexos" at bounding box center [116, 161] width 140 height 29
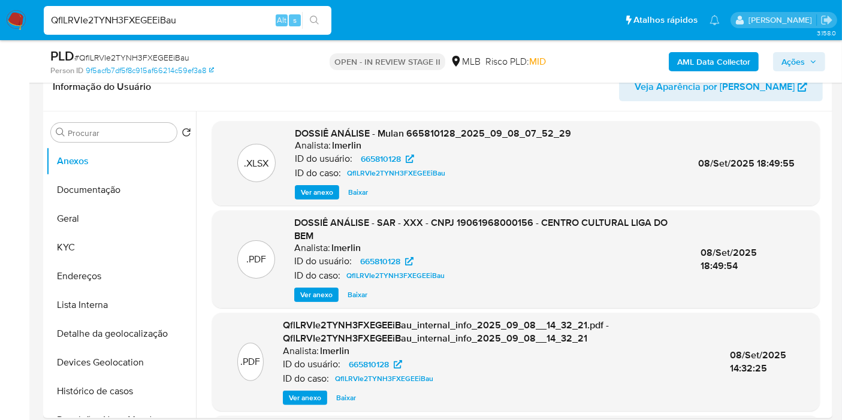
click at [253, 23] on input "QflLRVIe2TYNH3FXEGEEiBau" at bounding box center [188, 21] width 288 height 16
click at [103, 249] on button "KYC" at bounding box center [116, 247] width 140 height 29
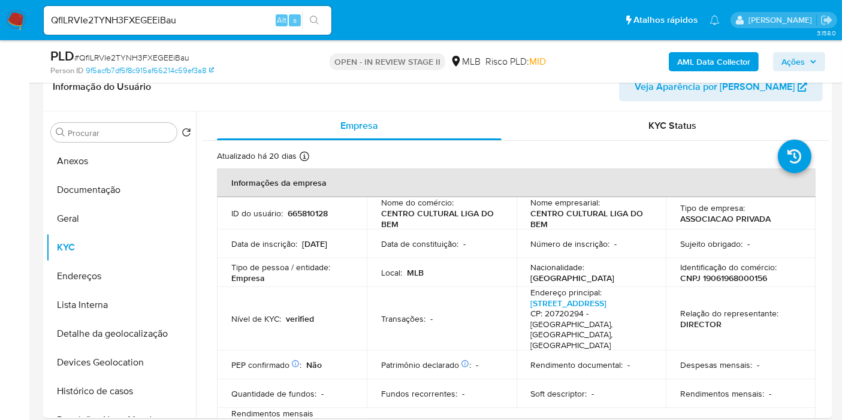
click at [288, 211] on p "665810128" at bounding box center [308, 213] width 40 height 11
copy p "665810128"
click at [398, 222] on p "CENTRO CULTURAL LIGA DO BEM" at bounding box center [439, 219] width 116 height 22
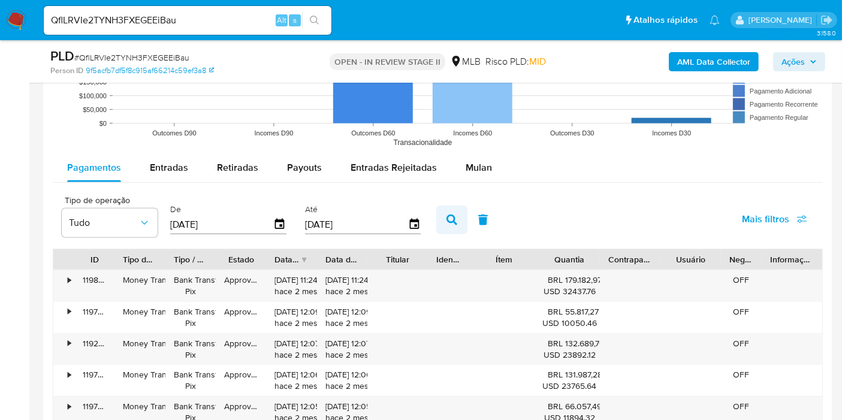
scroll to position [1199, 0]
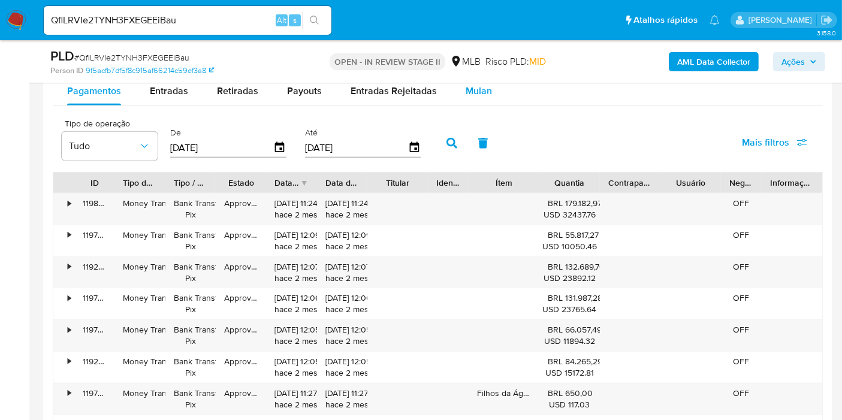
click at [468, 91] on span "Mulan" at bounding box center [479, 91] width 26 height 14
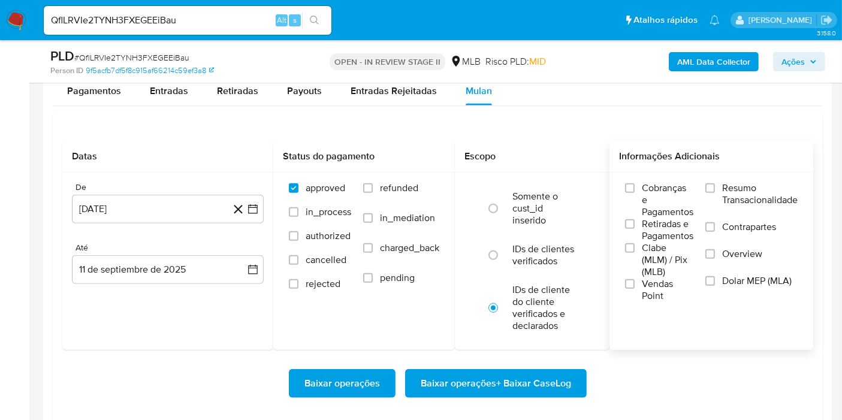
click at [742, 187] on span "Resumo Transacionalidade" at bounding box center [760, 194] width 76 height 24
click at [715, 187] on input "Resumo Transacionalidade" at bounding box center [711, 188] width 10 height 10
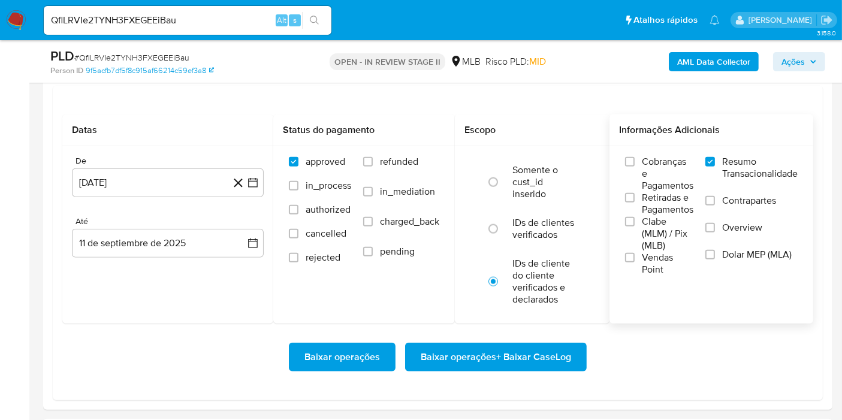
scroll to position [1265, 0]
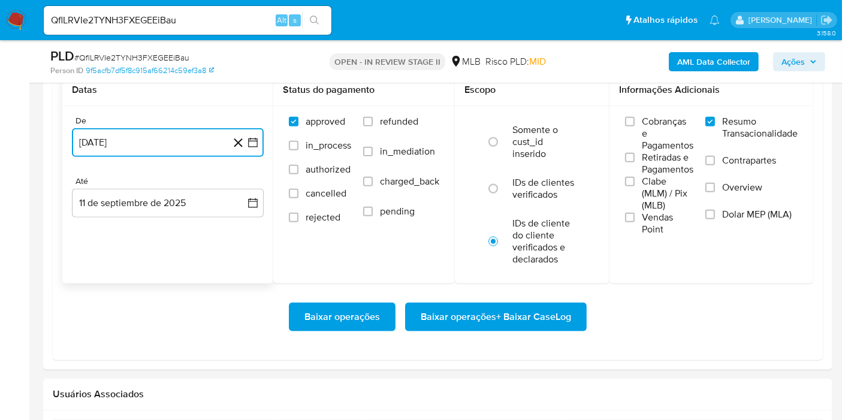
click at [255, 139] on icon "button" at bounding box center [253, 143] width 10 height 10
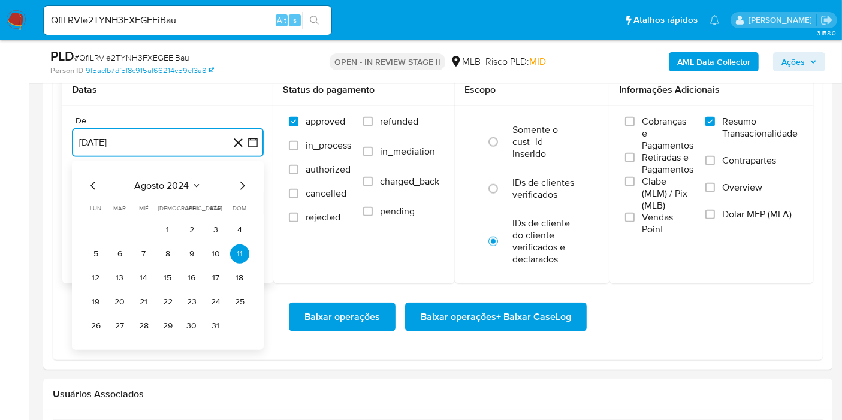
click at [159, 189] on span "agosto 2024" at bounding box center [162, 186] width 55 height 12
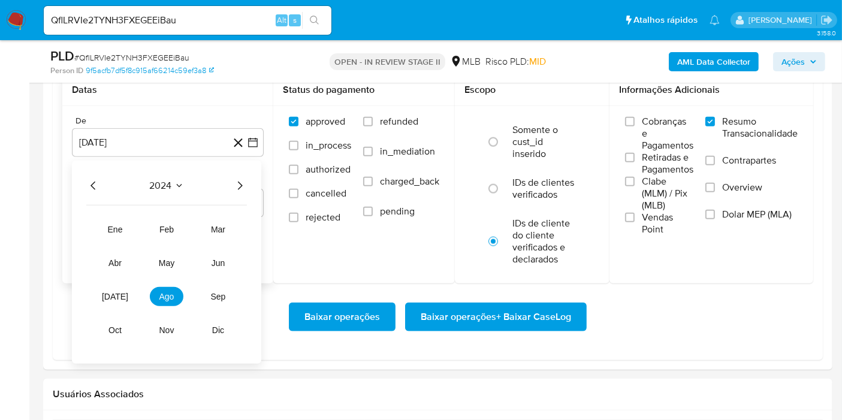
click at [241, 184] on icon "Año siguiente" at bounding box center [240, 186] width 5 height 8
click at [113, 294] on span "jul" at bounding box center [115, 297] width 26 height 10
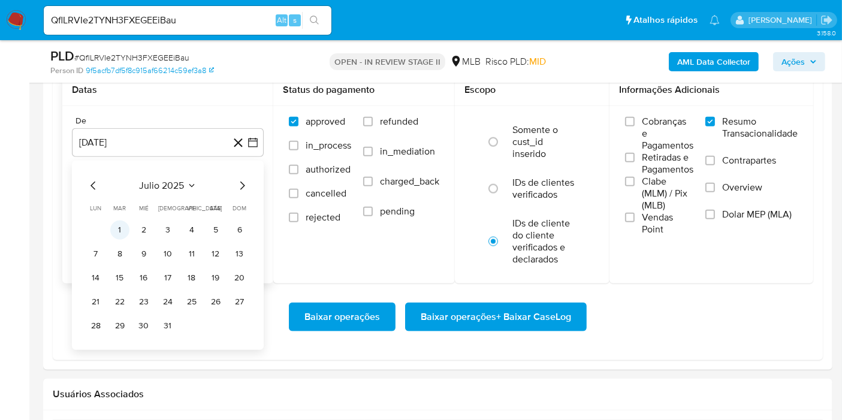
click at [123, 233] on button "1" at bounding box center [119, 230] width 19 height 19
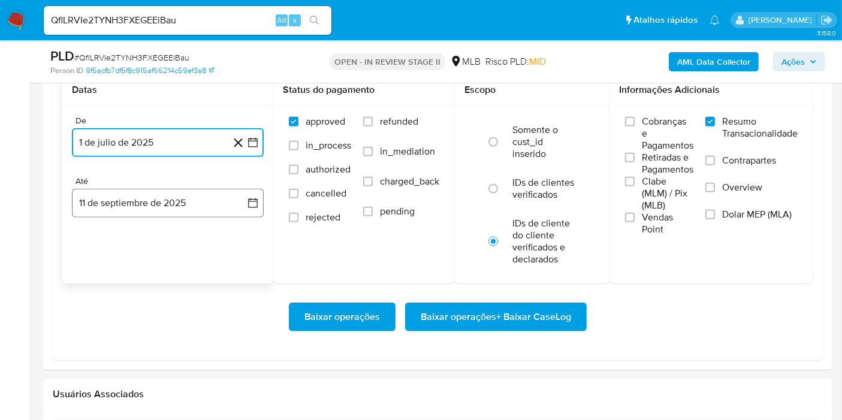
click at [234, 206] on button "11 de septiembre de 2025" at bounding box center [168, 203] width 192 height 29
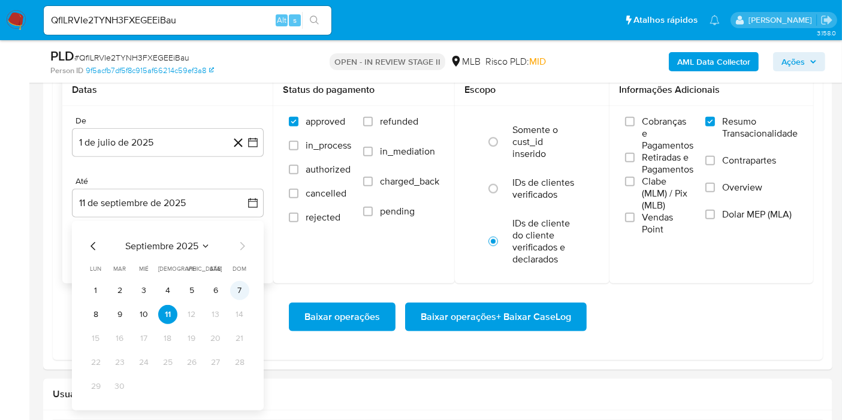
click at [240, 287] on button "7" at bounding box center [239, 290] width 19 height 19
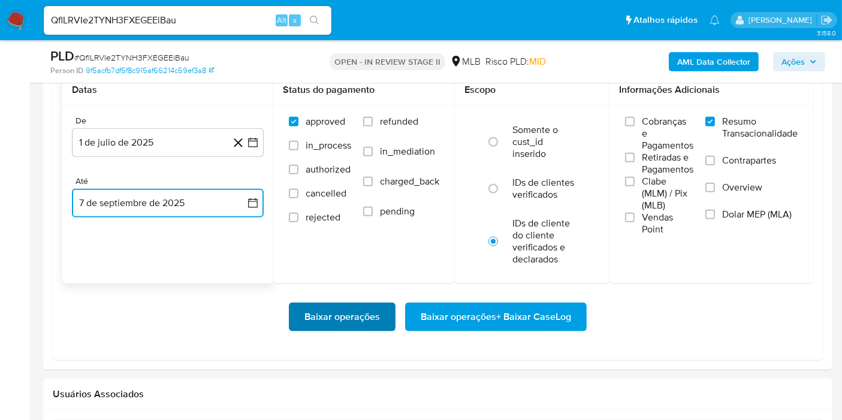
click at [321, 317] on span "Baixar operações" at bounding box center [343, 317] width 76 height 26
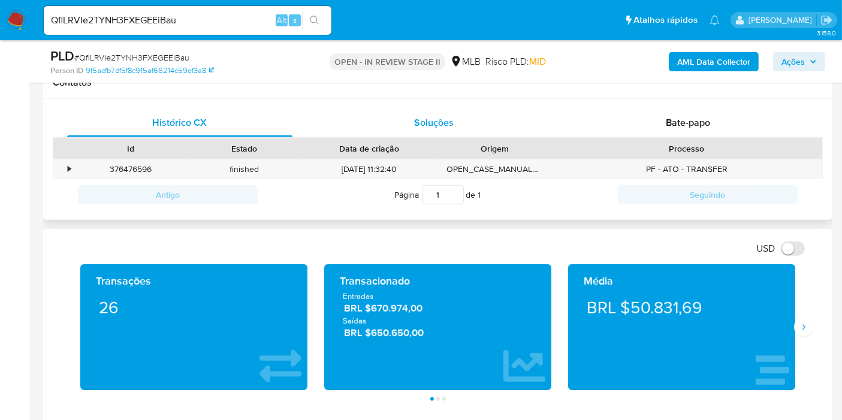
scroll to position [532, 0]
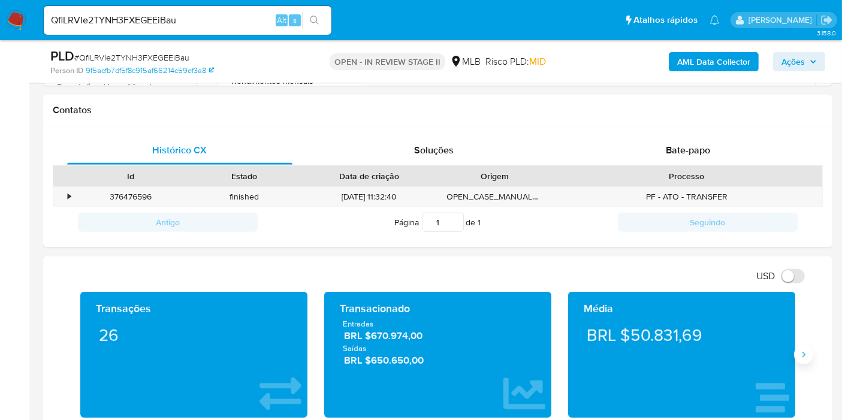
click at [800, 355] on icon "Siguiente" at bounding box center [804, 355] width 10 height 10
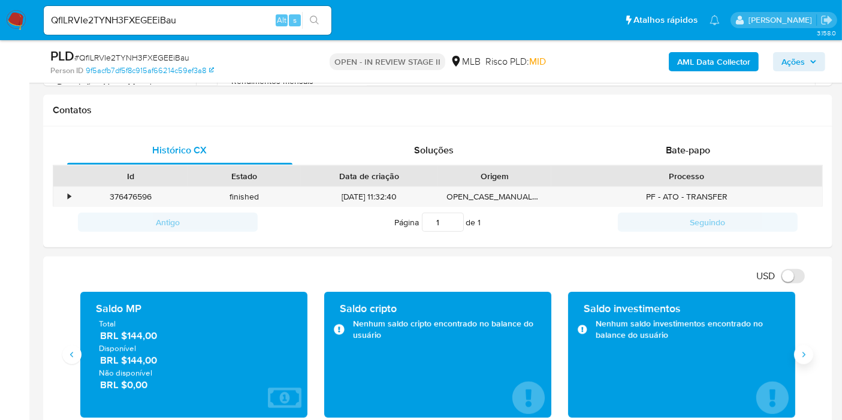
click at [808, 355] on icon "Siguiente" at bounding box center [804, 355] width 10 height 10
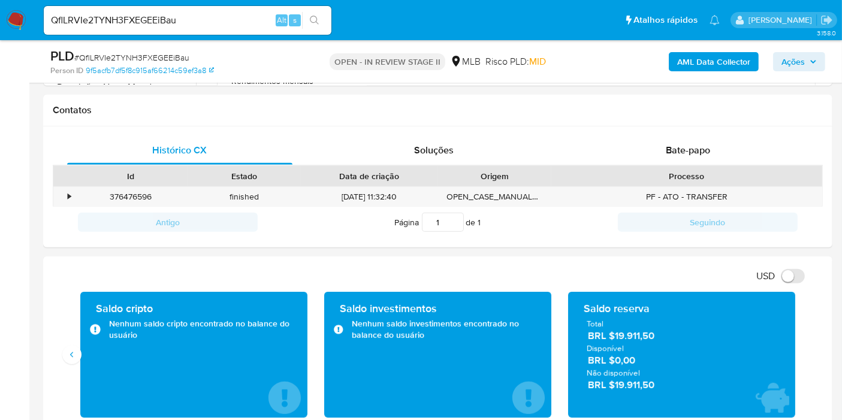
click at [79, 345] on div "Saldo cripto Nenhum saldo cripto encontrado no balance do usuário" at bounding box center [194, 355] width 244 height 126
click at [77, 357] on button "Anterior" at bounding box center [71, 354] width 19 height 19
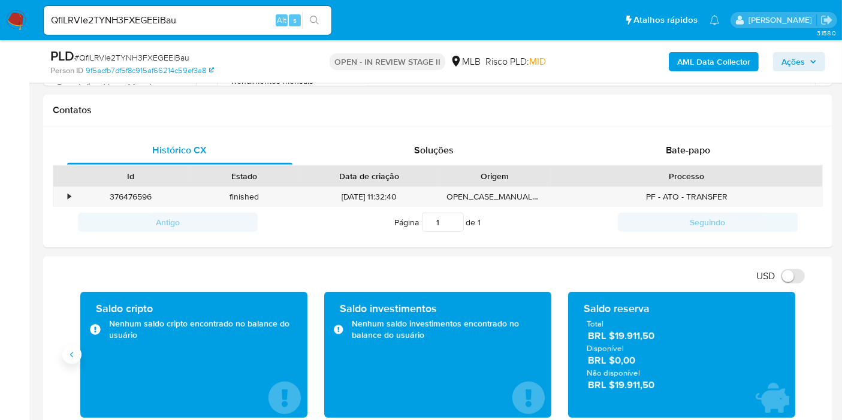
click at [77, 357] on button "Anterior" at bounding box center [71, 354] width 19 height 19
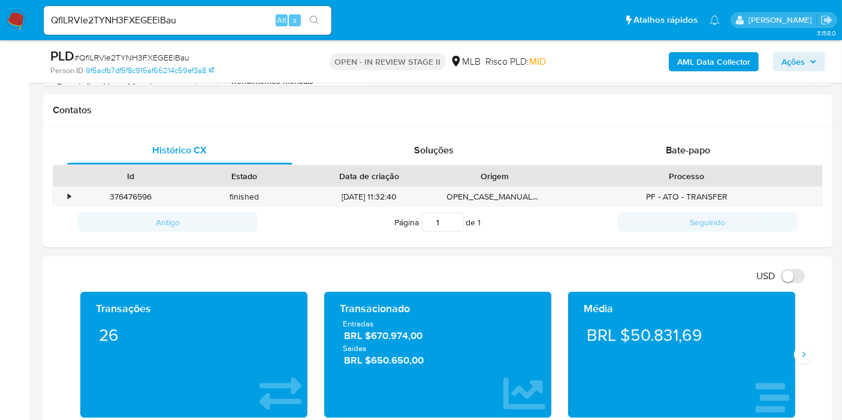
click at [256, 277] on div "USD Alternar entre moeda local e dólar" at bounding box center [433, 276] width 761 height 20
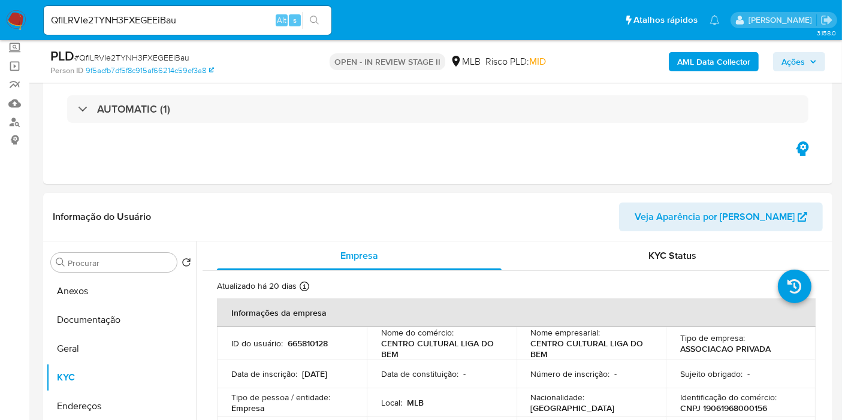
scroll to position [67, 0]
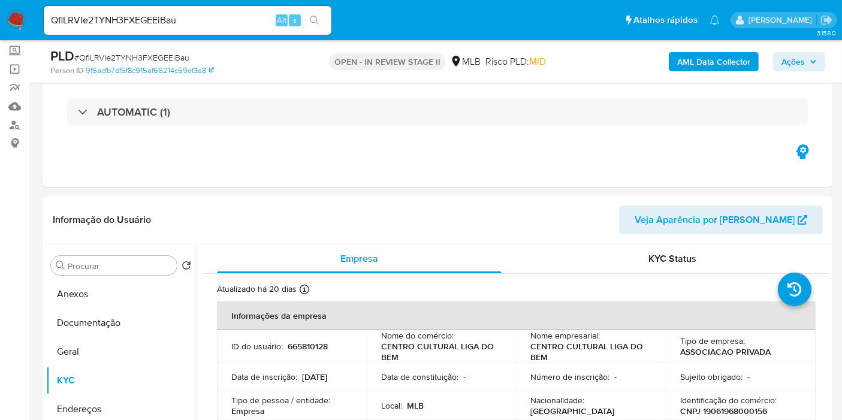
click at [184, 22] on input "QflLRVIe2TYNH3FXEGEEiBau" at bounding box center [188, 21] width 288 height 16
paste input "dTJbBt9fng7XEnuh901naTbh"
type input "dTJbBt9fng7XEnuh901naTbh"
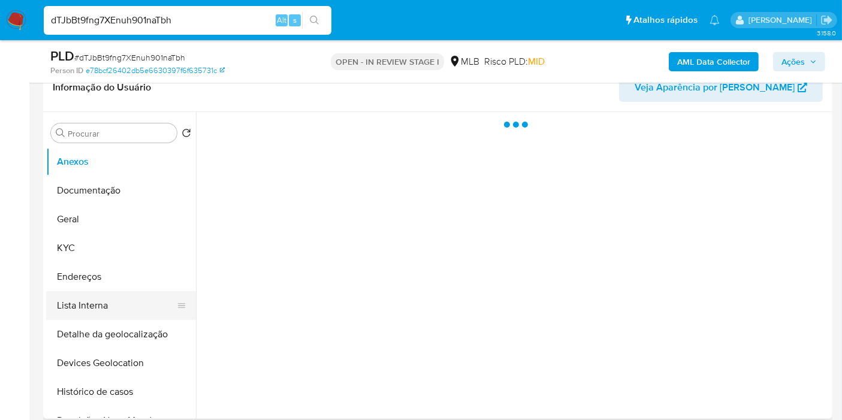
scroll to position [200, 0]
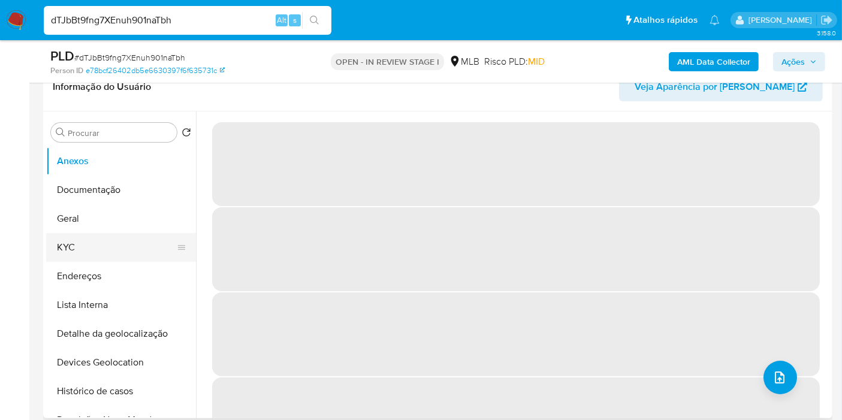
click at [116, 243] on button "KYC" at bounding box center [116, 247] width 140 height 29
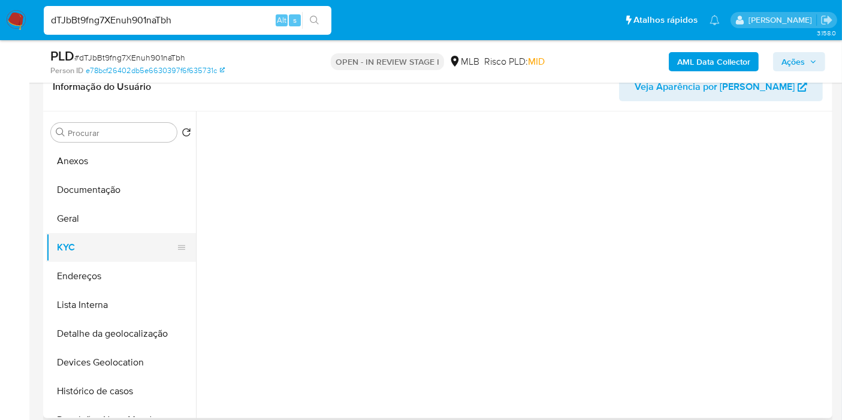
select select "10"
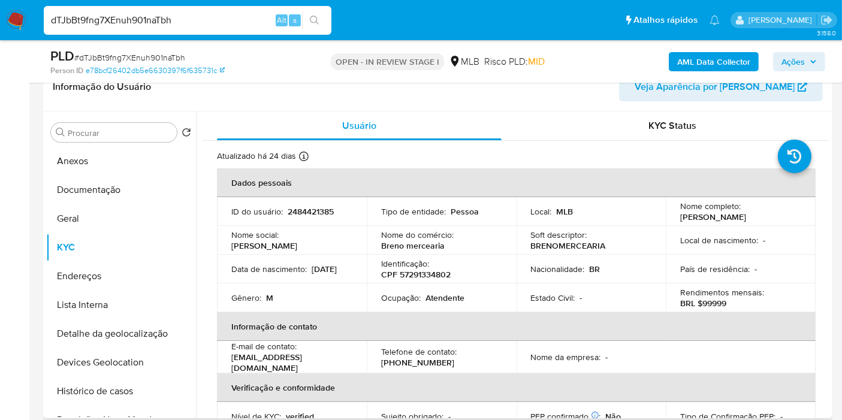
click at [422, 280] on p "CPF 57291334802" at bounding box center [416, 274] width 70 height 11
copy p "57291334802"
click at [108, 382] on button "Histórico de casos" at bounding box center [116, 391] width 140 height 29
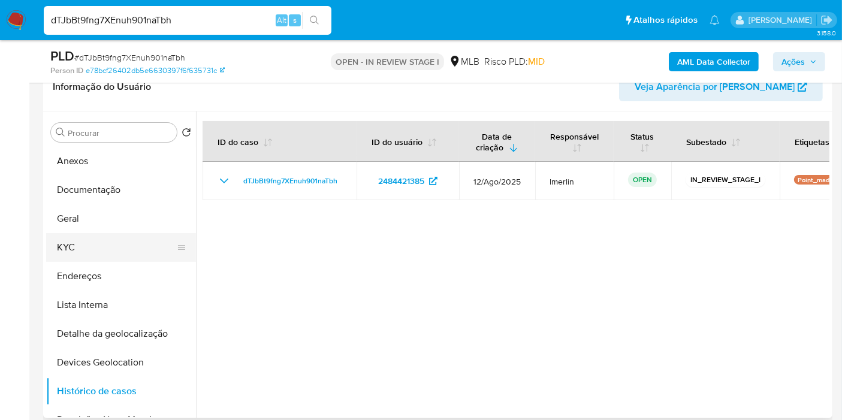
click at [88, 249] on button "KYC" at bounding box center [116, 247] width 140 height 29
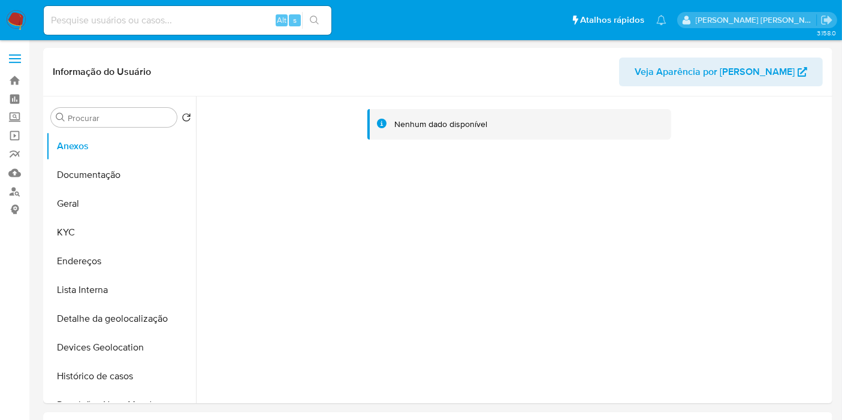
select select "10"
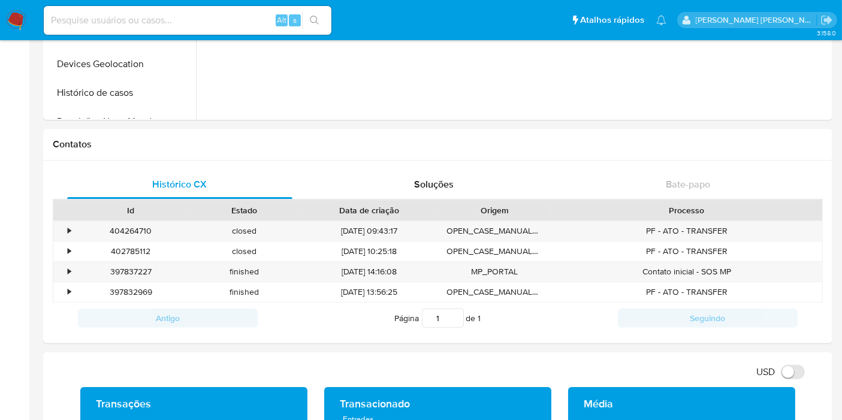
scroll to position [532, 0]
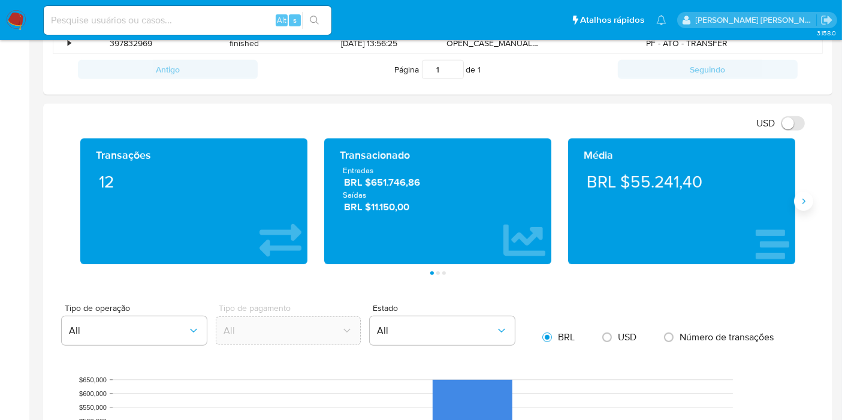
click at [810, 199] on button "Siguiente" at bounding box center [803, 201] width 19 height 19
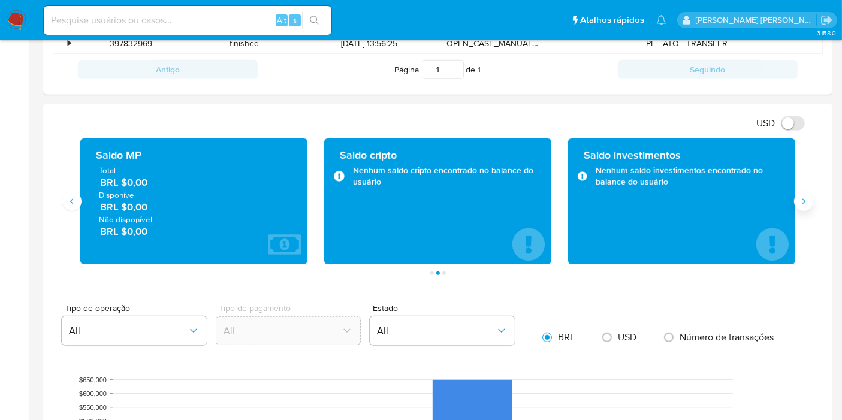
click at [806, 204] on button "Siguiente" at bounding box center [803, 201] width 19 height 19
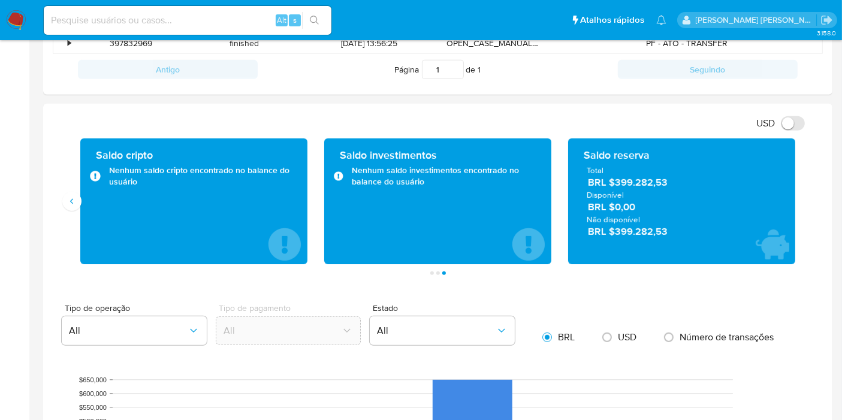
drag, startPoint x: 668, startPoint y: 182, endPoint x: 614, endPoint y: 183, distance: 53.4
click at [614, 183] on span "BRL $399.282,53" at bounding box center [682, 183] width 189 height 14
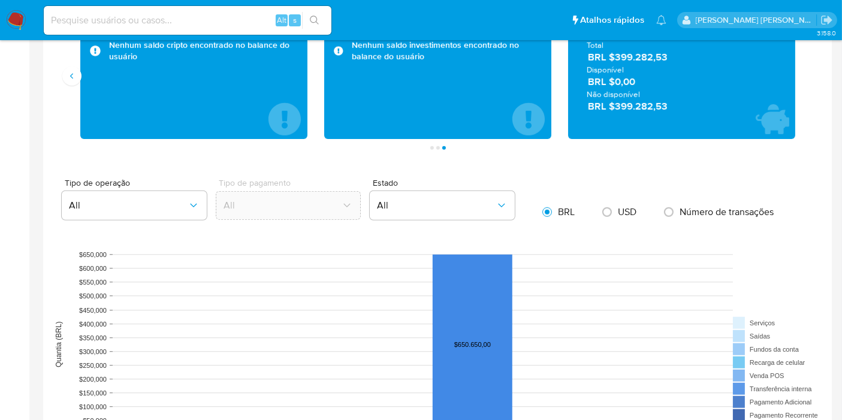
scroll to position [799, 0]
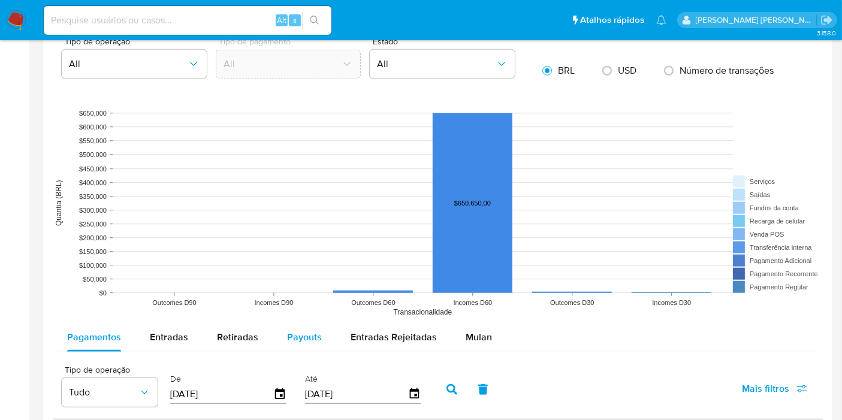
click at [301, 330] on span "Payouts" at bounding box center [304, 337] width 35 height 14
select select "10"
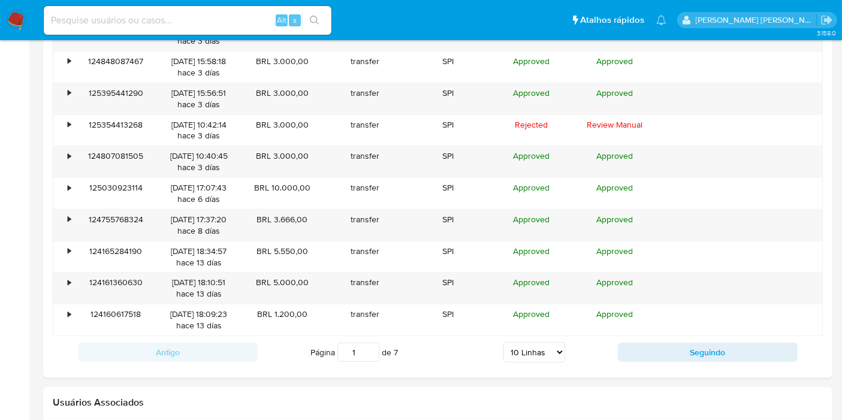
scroll to position [1265, 0]
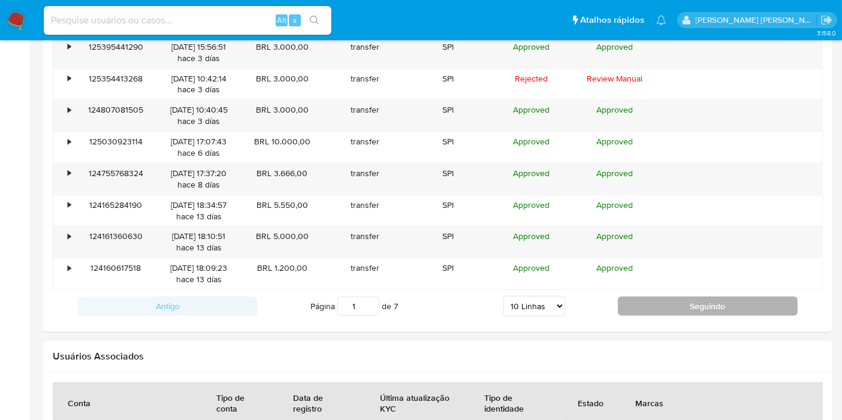
click at [716, 302] on button "Seguindo" at bounding box center [708, 306] width 180 height 19
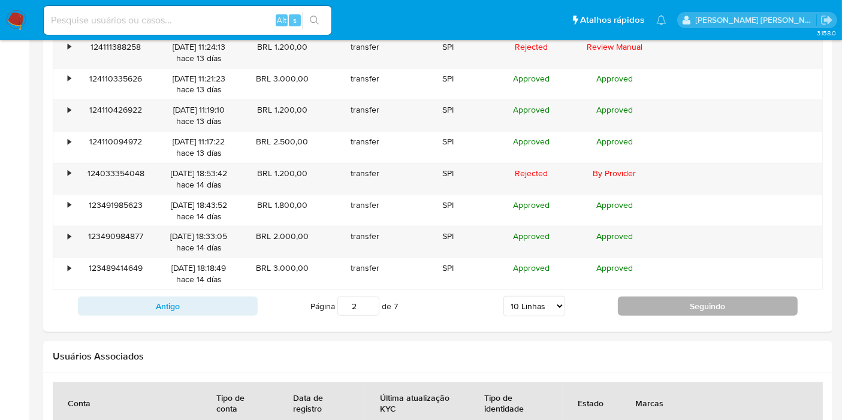
click at [644, 297] on button "Seguindo" at bounding box center [708, 306] width 180 height 19
type input "3"
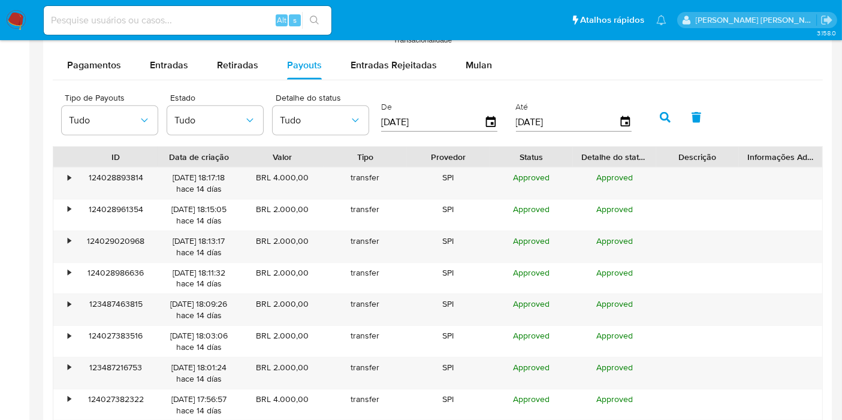
scroll to position [1065, 0]
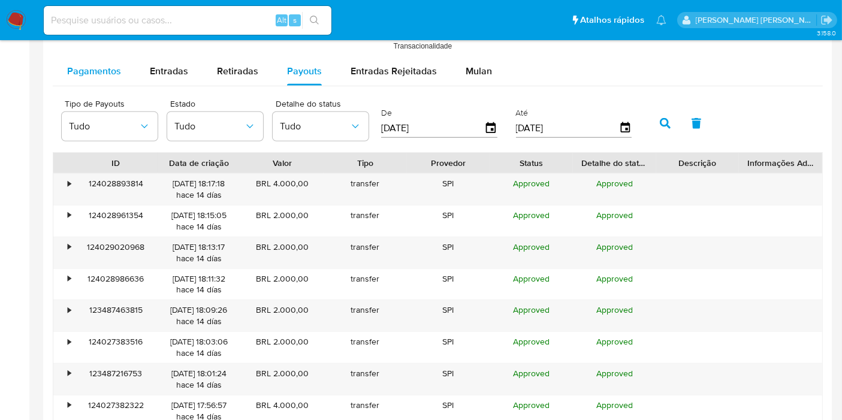
click at [119, 66] on span "Pagamentos" at bounding box center [94, 71] width 54 height 14
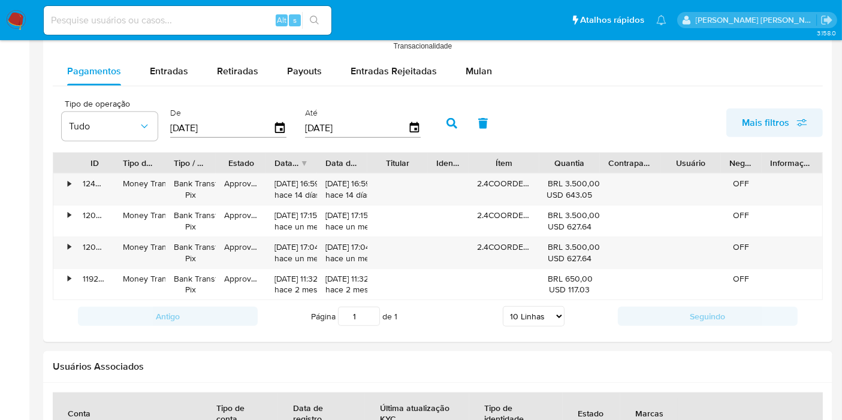
click at [776, 124] on span "Mais filtros" at bounding box center [765, 123] width 47 height 29
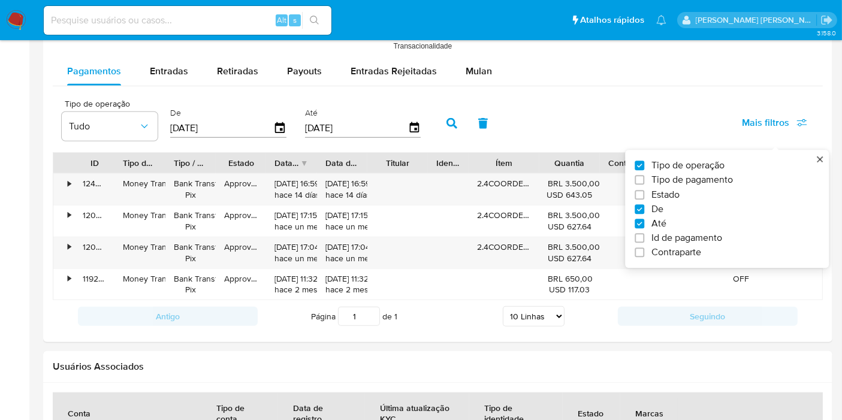
click at [710, 179] on span "Tipo de pagamento" at bounding box center [693, 180] width 82 height 12
click at [644, 179] on input "Tipo de pagamento" at bounding box center [640, 181] width 10 height 10
checkbox input "true"
type input "[DATE]"
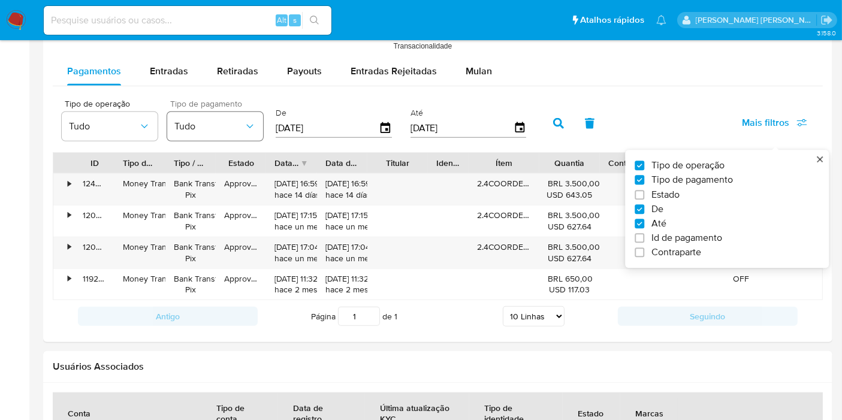
click at [213, 122] on span "Tudo" at bounding box center [209, 126] width 70 height 12
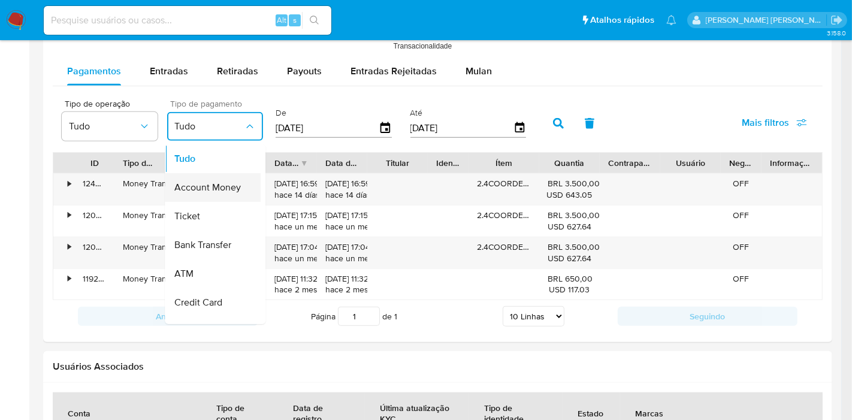
click at [217, 194] on div "Account Money" at bounding box center [209, 187] width 70 height 29
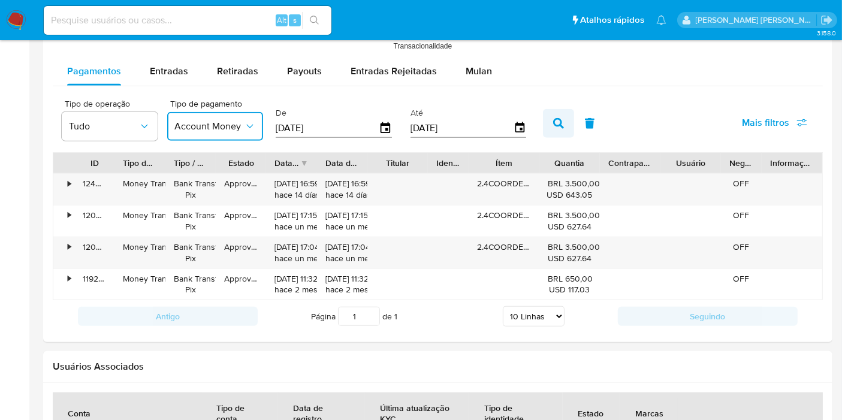
click at [557, 119] on icon "button" at bounding box center [558, 123] width 11 height 11
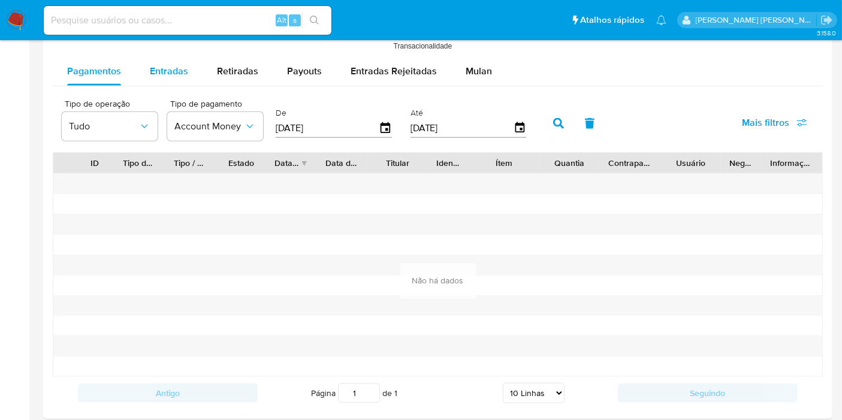
click at [166, 79] on div "Entradas" at bounding box center [169, 71] width 38 height 29
select select "10"
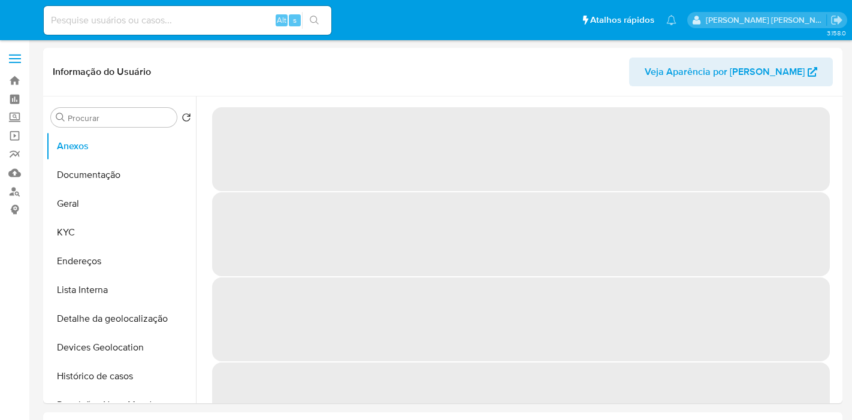
select select "10"
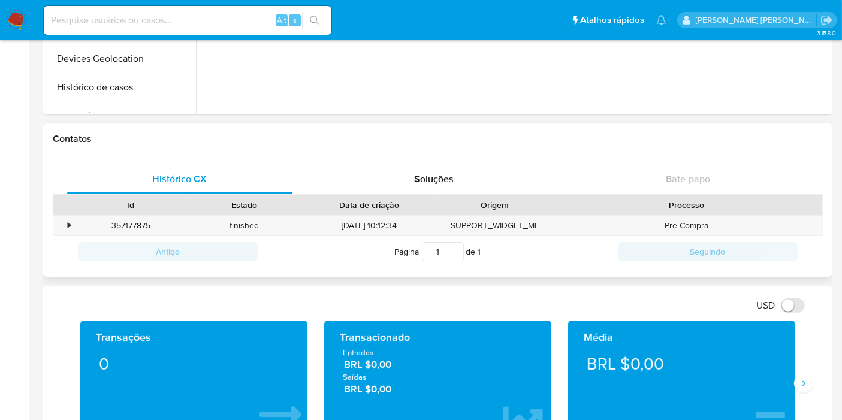
scroll to position [399, 0]
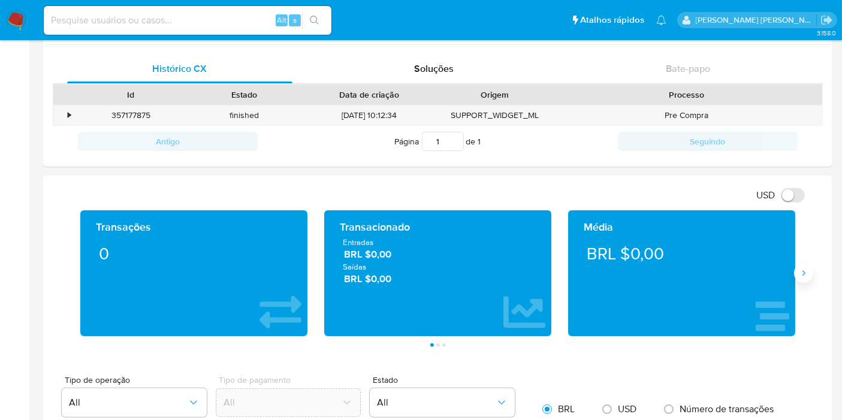
click at [801, 275] on icon "Siguiente" at bounding box center [804, 274] width 10 height 10
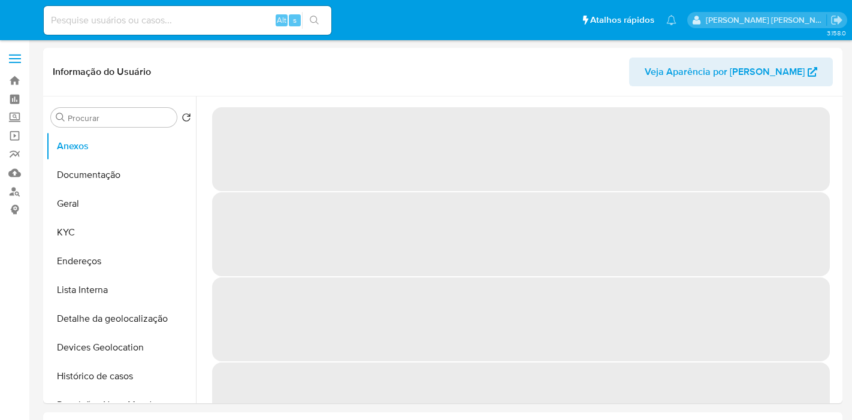
select select "10"
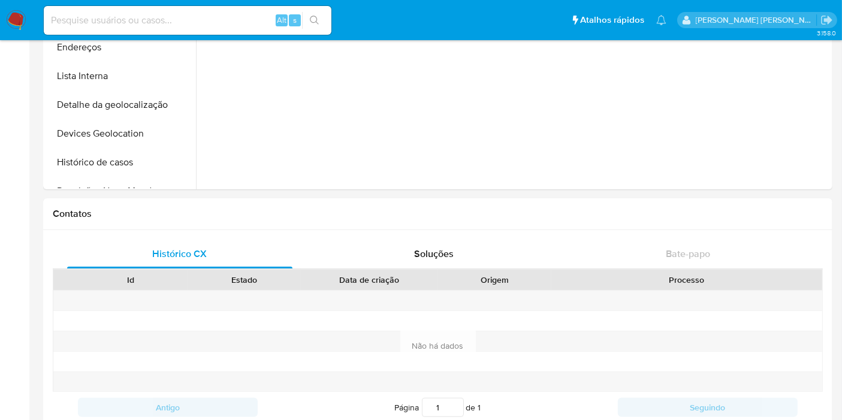
scroll to position [466, 0]
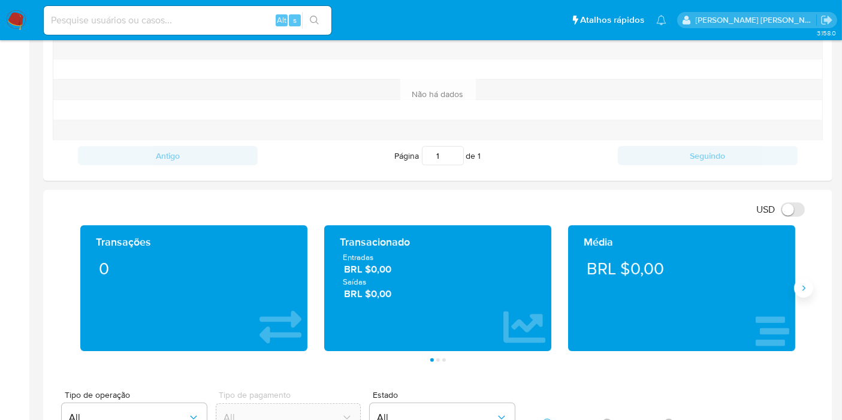
click at [803, 290] on icon "Siguiente" at bounding box center [804, 289] width 10 height 10
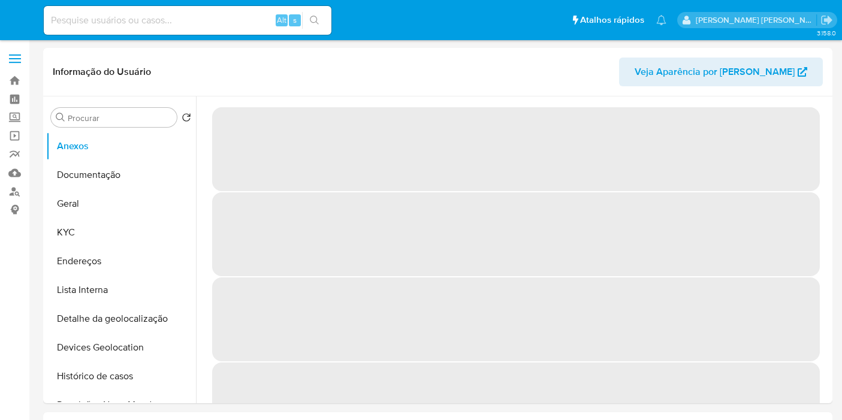
select select "10"
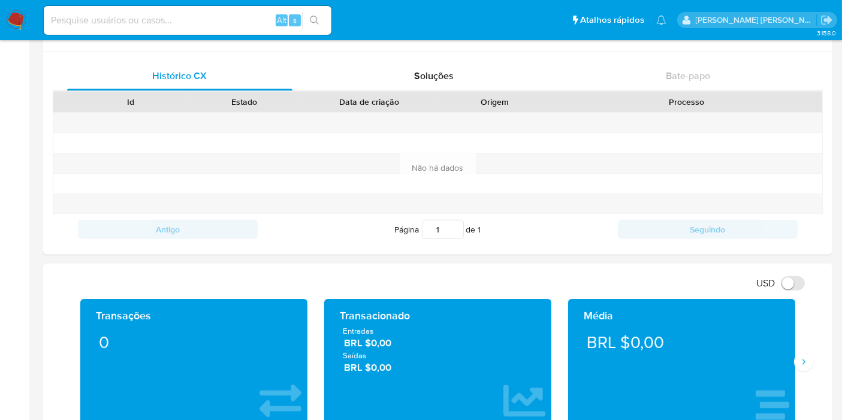
scroll to position [399, 0]
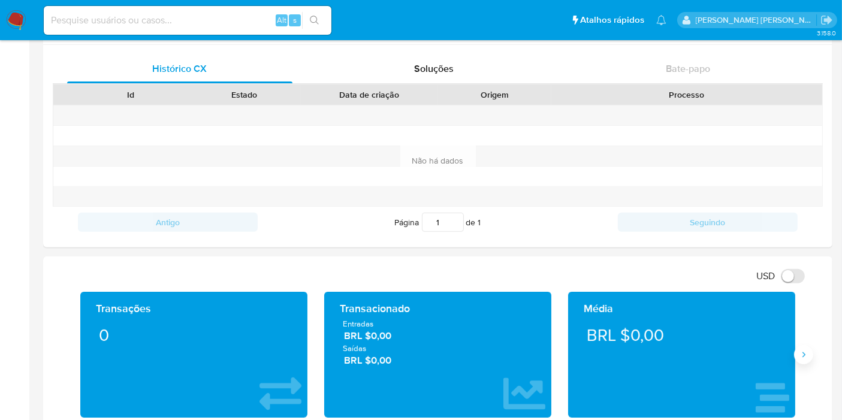
click at [804, 355] on icon "Siguiente" at bounding box center [804, 355] width 10 height 10
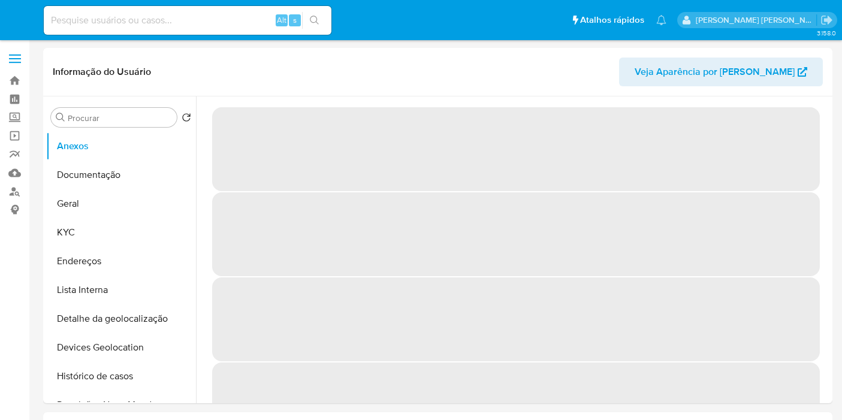
select select "10"
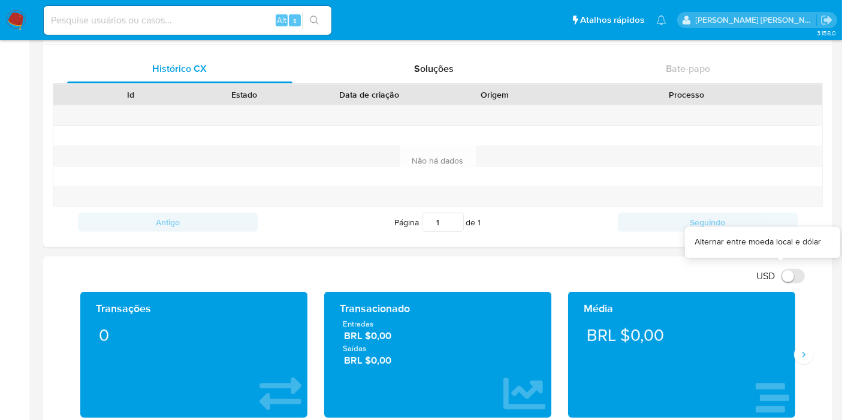
scroll to position [532, 0]
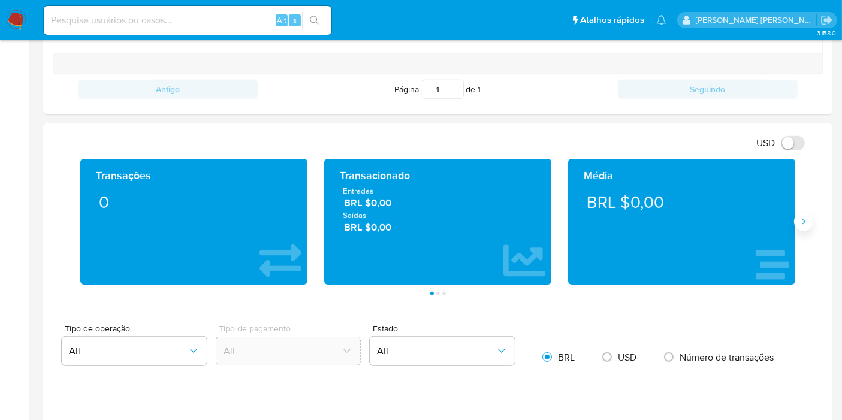
click at [801, 217] on icon "Siguiente" at bounding box center [804, 222] width 10 height 10
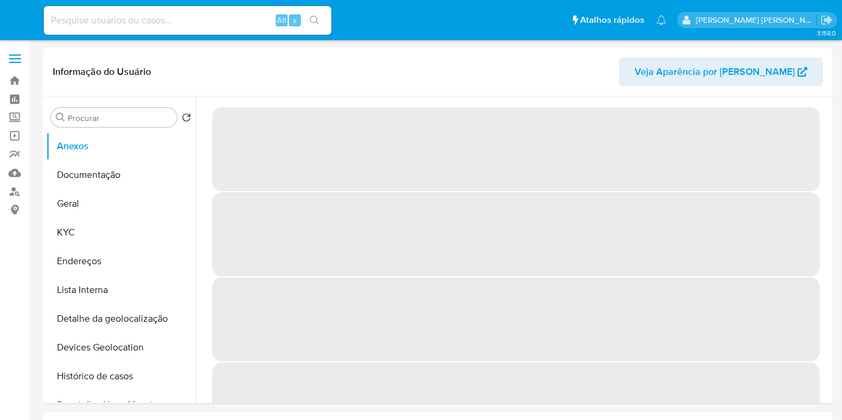
select select "10"
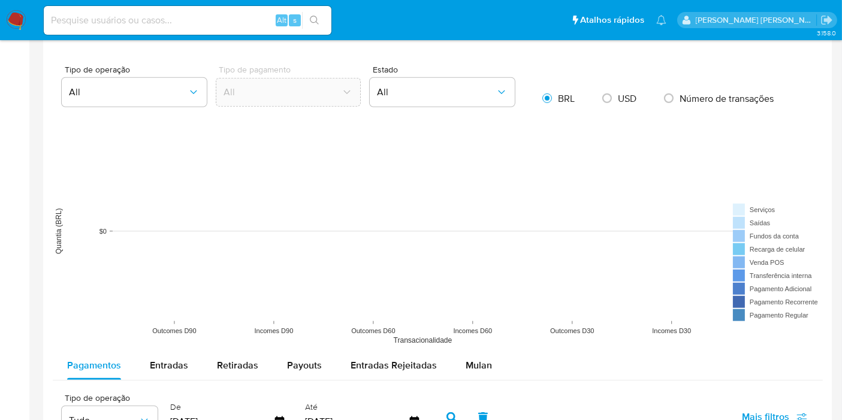
scroll to position [666, 0]
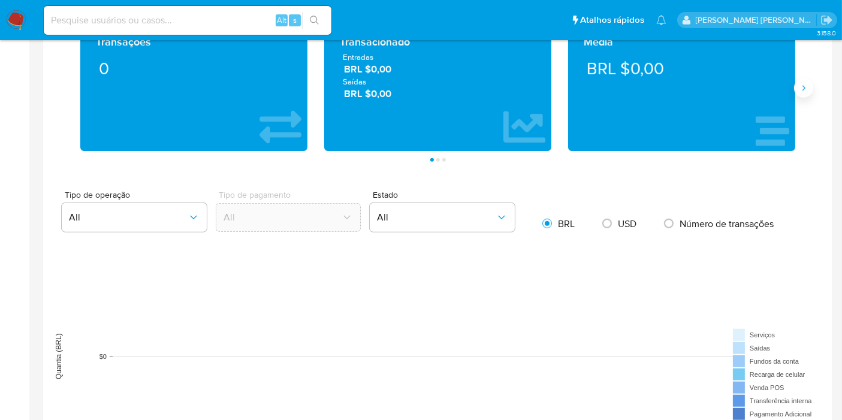
click at [806, 86] on icon "Siguiente" at bounding box center [804, 88] width 10 height 10
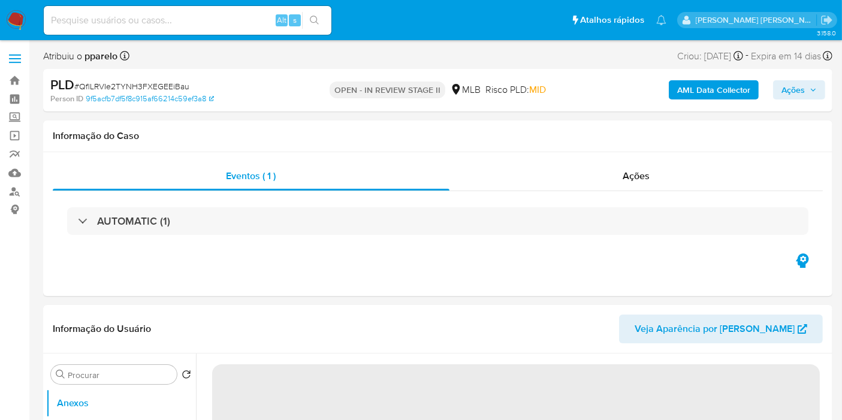
select select "10"
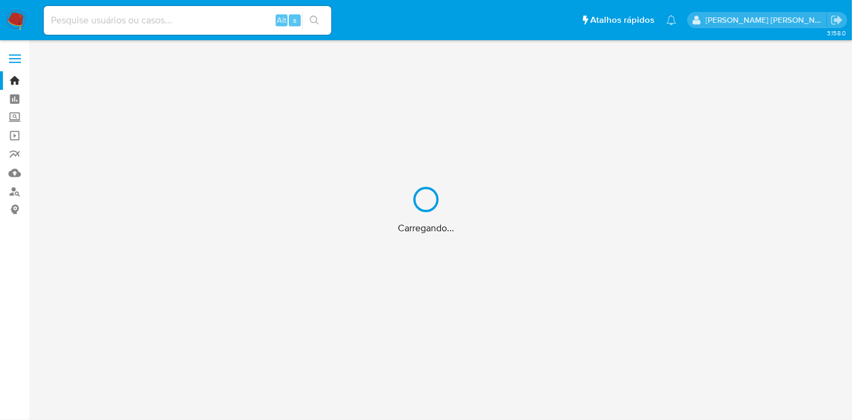
click at [178, 17] on div "Carregando..." at bounding box center [426, 210] width 852 height 420
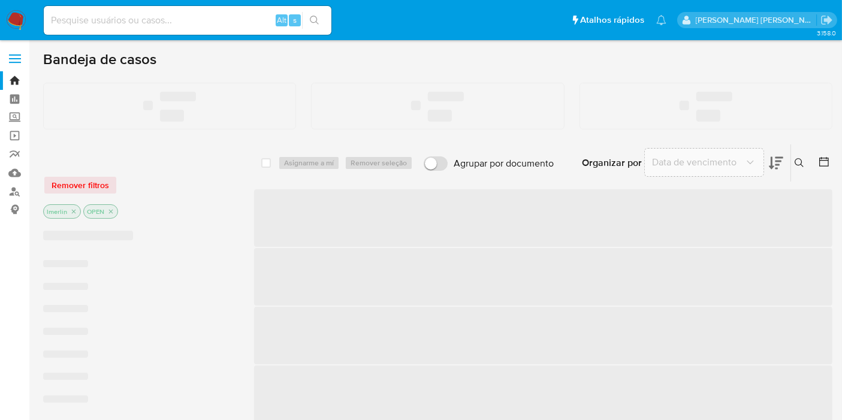
click at [125, 18] on input at bounding box center [188, 21] width 288 height 16
paste input "116149608"
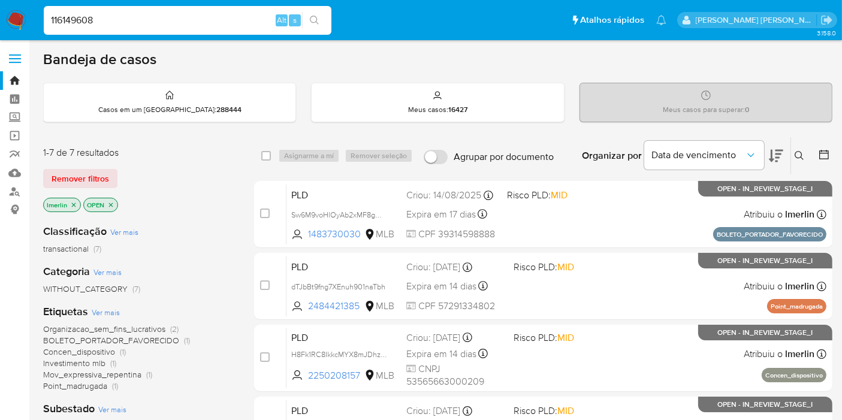
type input "116149608"
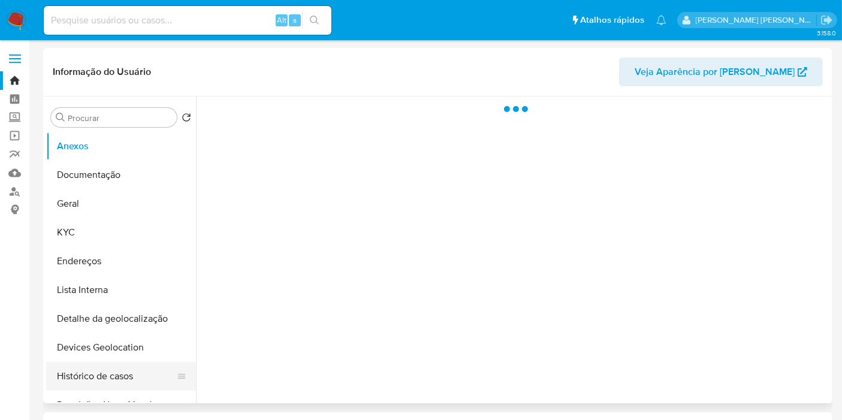
click at [115, 378] on button "Histórico de casos" at bounding box center [116, 376] width 140 height 29
select select "10"
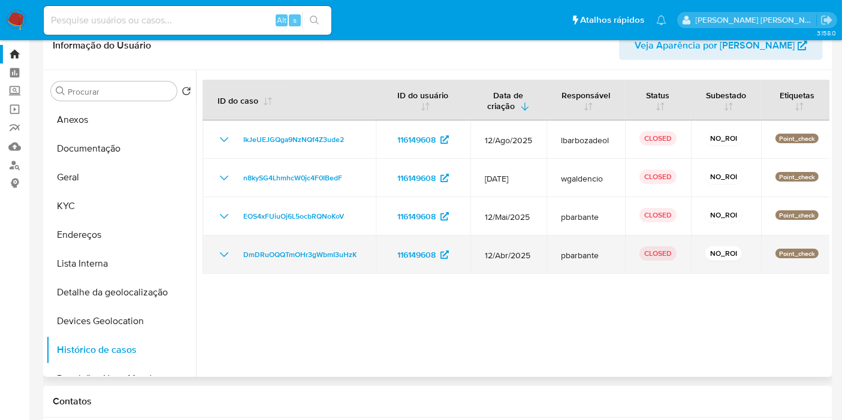
scroll to position [67, 0]
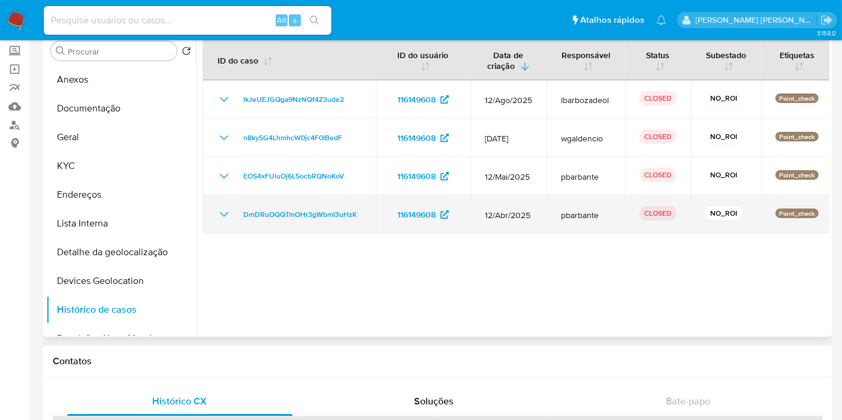
click at [221, 214] on icon "Mostrar/Ocultar" at bounding box center [224, 214] width 14 height 14
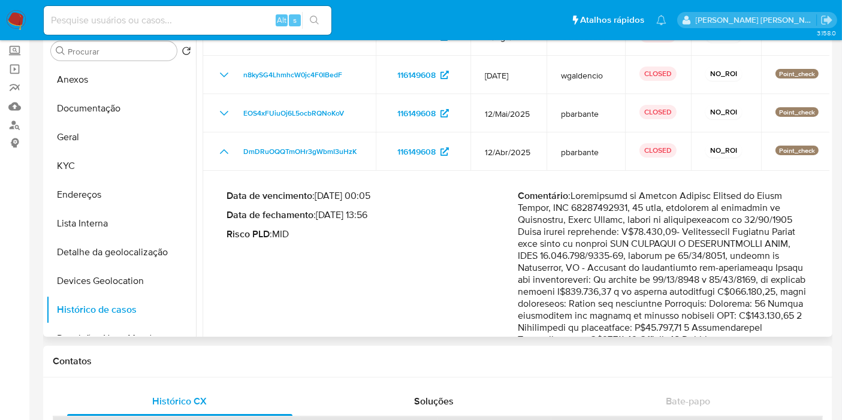
scroll to position [47, 0]
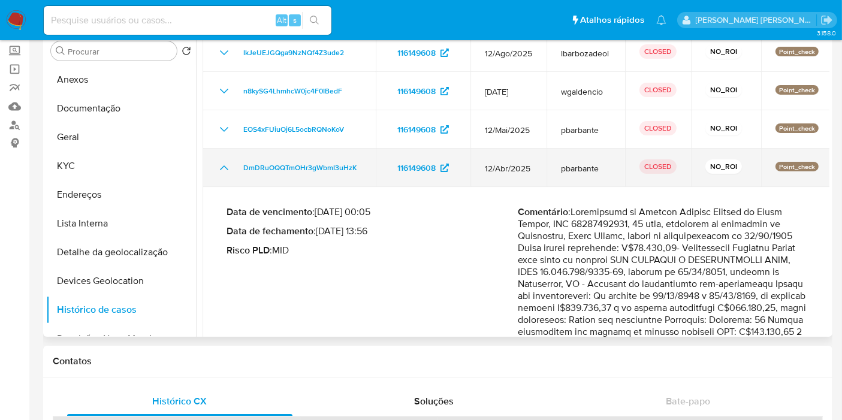
click at [226, 163] on icon "Mostrar/Ocultar" at bounding box center [224, 168] width 14 height 14
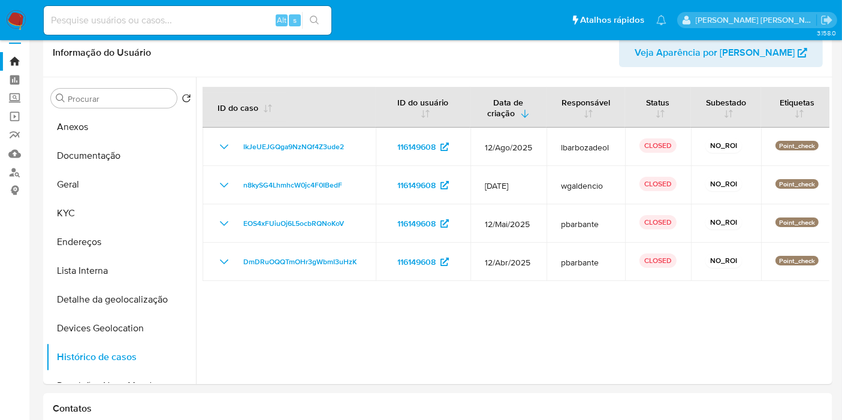
scroll to position [0, 0]
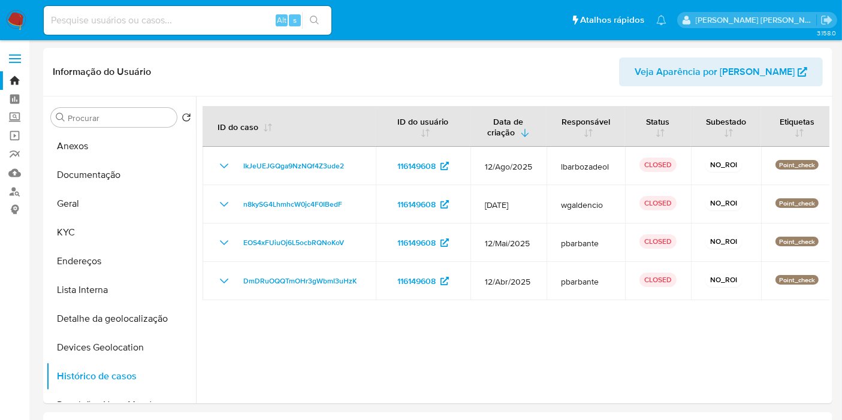
click at [141, 18] on input at bounding box center [188, 21] width 288 height 16
paste input "1189202143"
type input "1189202143"
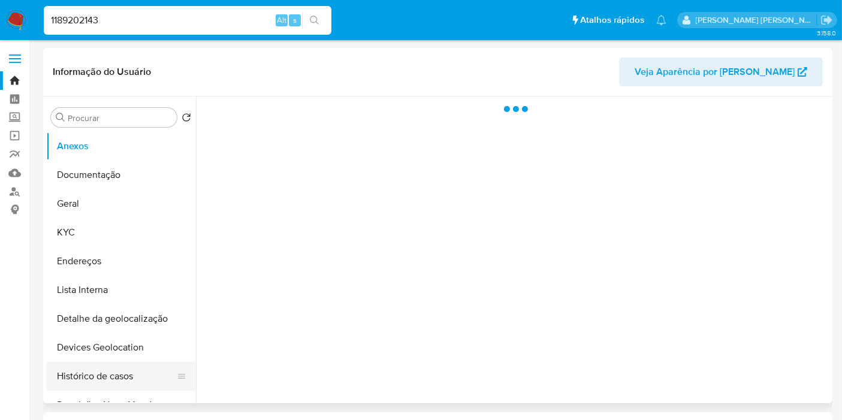
click at [101, 380] on button "Histórico de casos" at bounding box center [116, 376] width 140 height 29
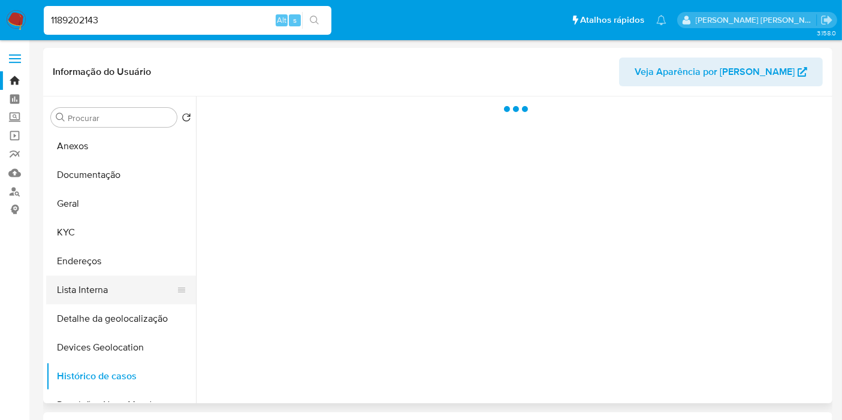
select select "10"
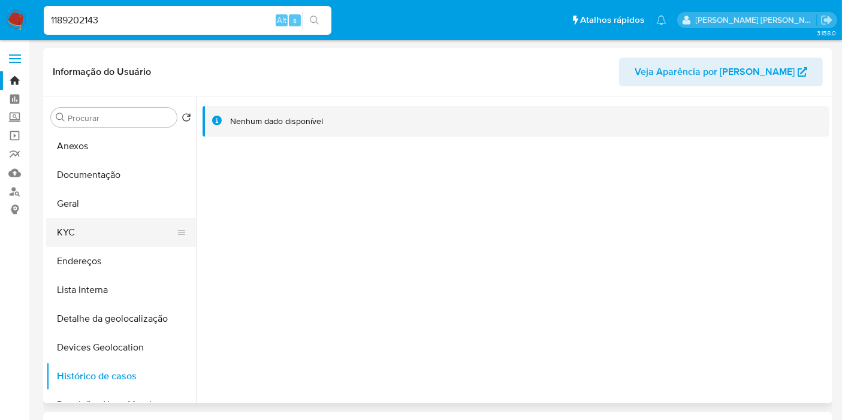
click at [106, 237] on button "KYC" at bounding box center [116, 232] width 140 height 29
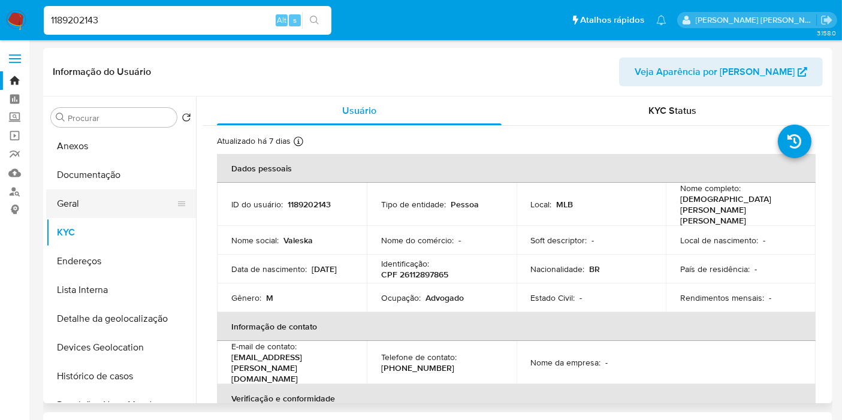
click at [106, 208] on button "Geral" at bounding box center [116, 203] width 140 height 29
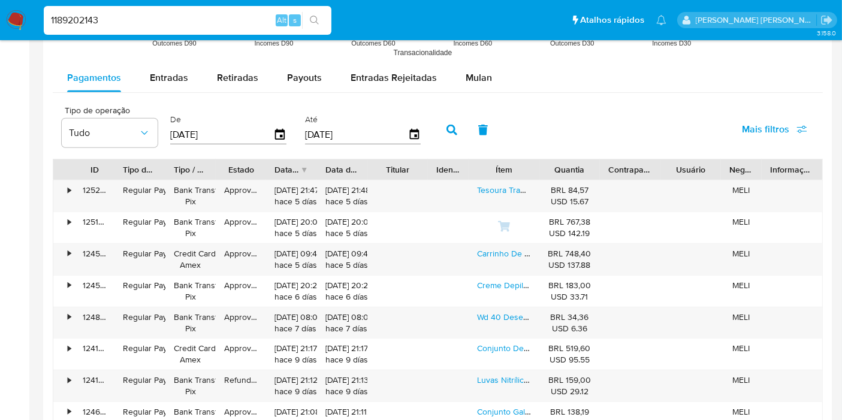
scroll to position [999, 0]
click at [270, 134] on icon "button" at bounding box center [280, 133] width 21 height 21
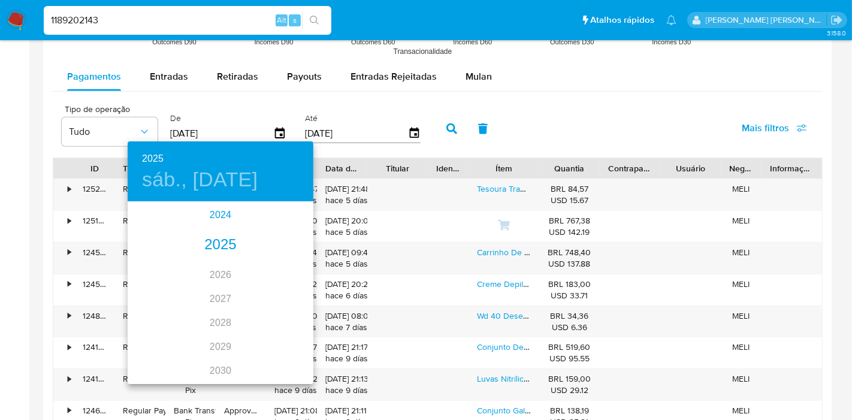
click at [212, 210] on div "2024" at bounding box center [221, 215] width 186 height 24
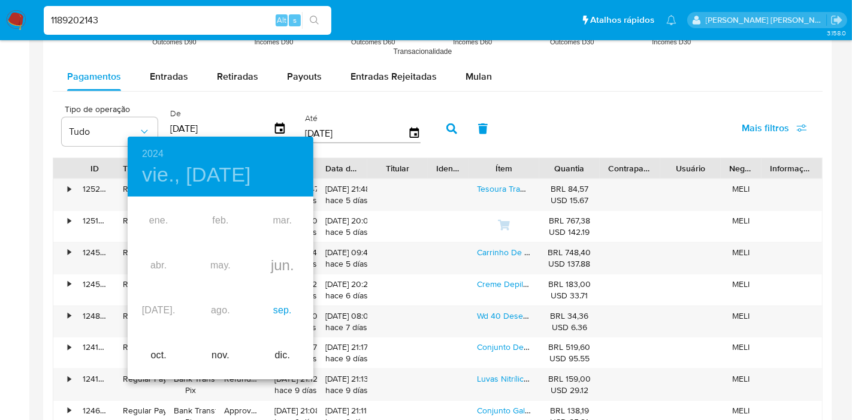
click at [293, 308] on div "sep." at bounding box center [283, 310] width 62 height 45
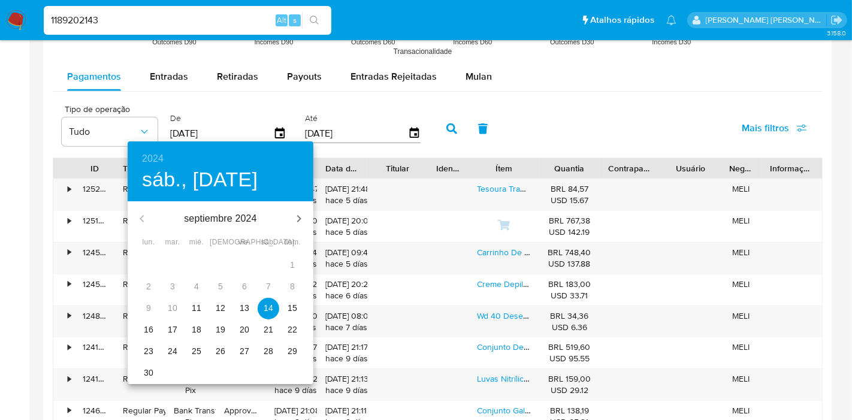
click at [202, 302] on span "11" at bounding box center [197, 308] width 22 height 12
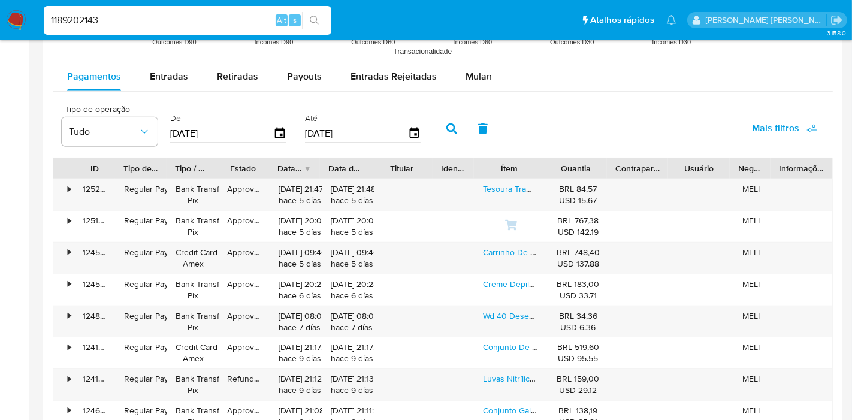
type input "[DATE]"
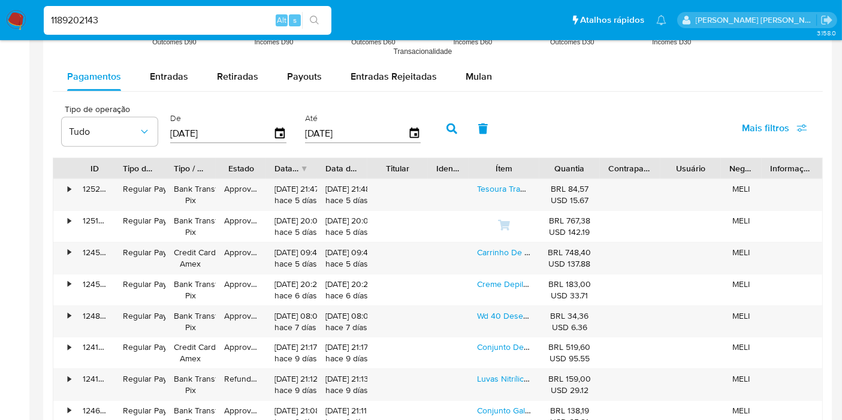
click at [447, 126] on icon "button" at bounding box center [452, 128] width 11 height 11
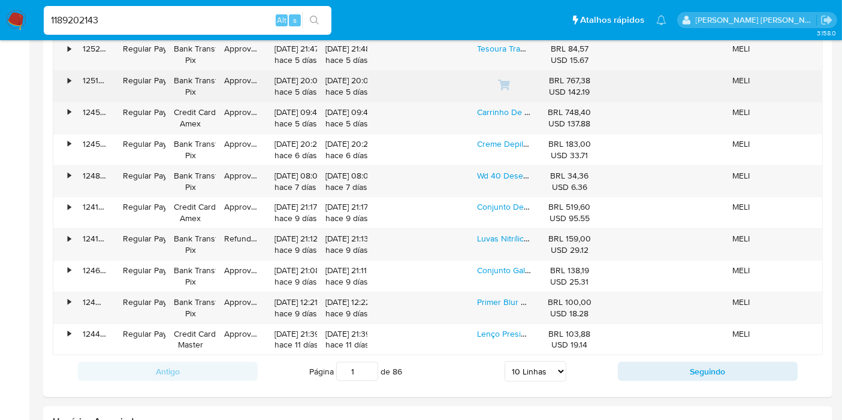
scroll to position [1265, 0]
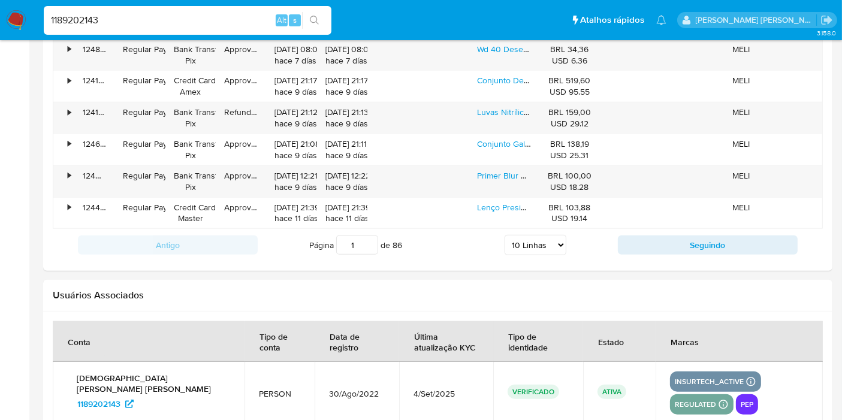
click at [356, 240] on input "1" at bounding box center [357, 245] width 42 height 19
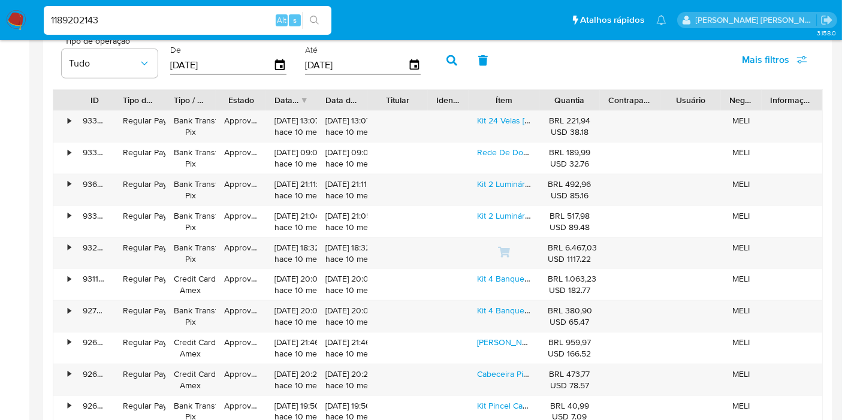
scroll to position [1065, 0]
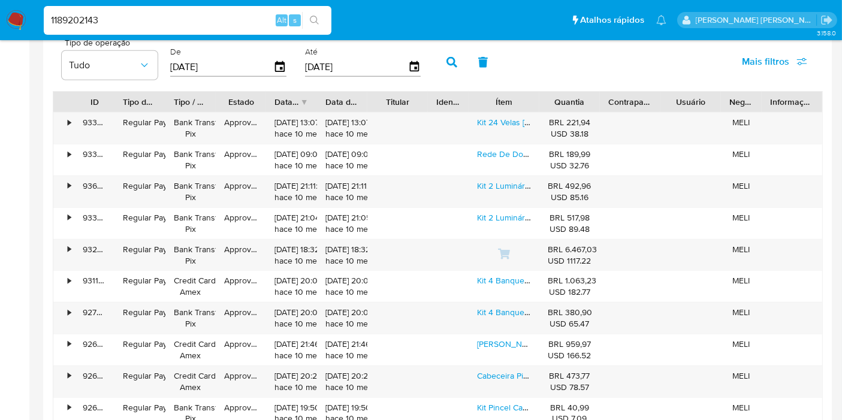
type input "81"
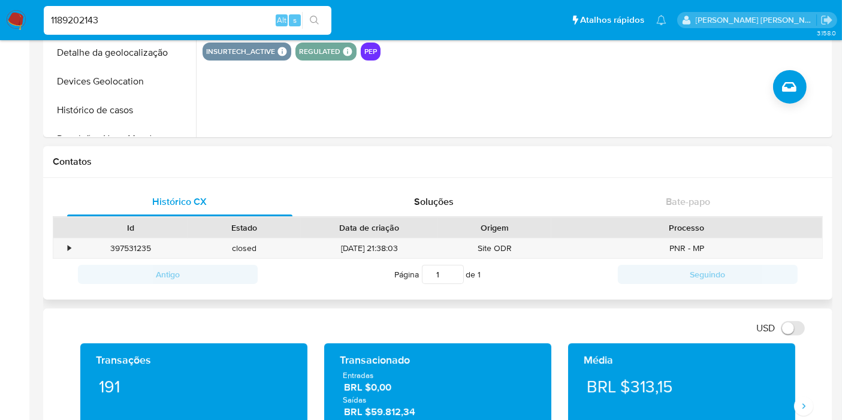
scroll to position [0, 0]
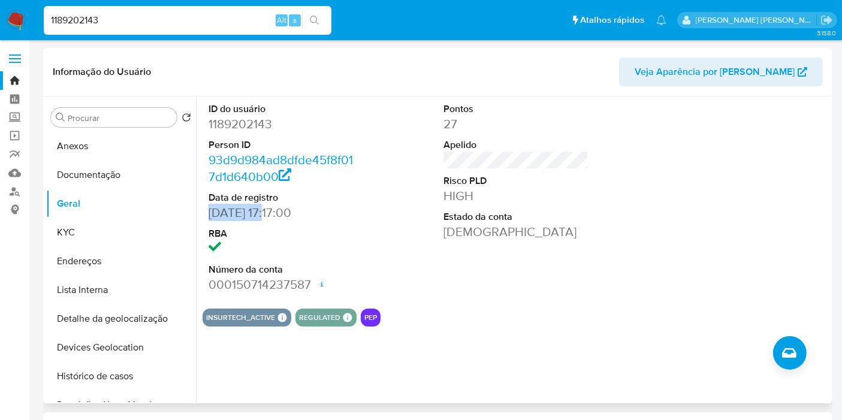
drag, startPoint x: 274, startPoint y: 211, endPoint x: 209, endPoint y: 211, distance: 64.7
click at [209, 211] on dd "[DATE] 17:17:00" at bounding box center [281, 212] width 145 height 17
copy dd "[DATE]"
